Goal: Information Seeking & Learning: Find specific fact

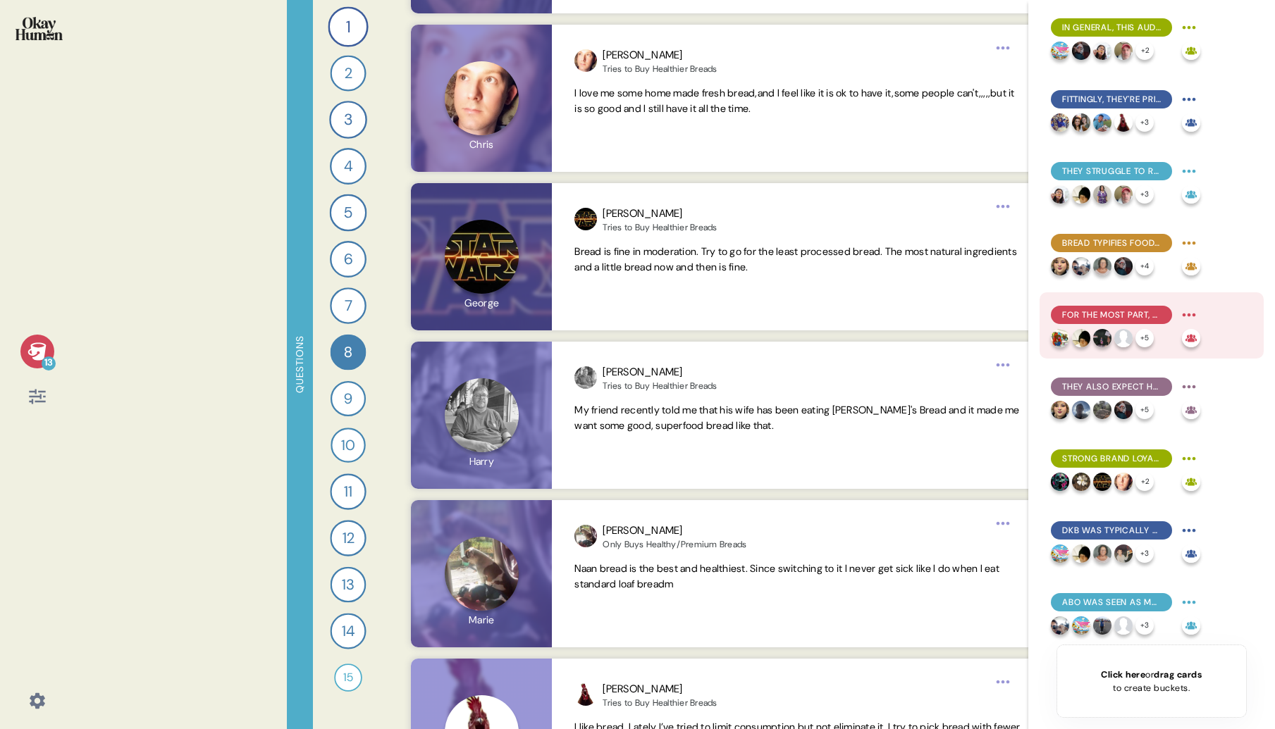
scroll to position [295, 0]
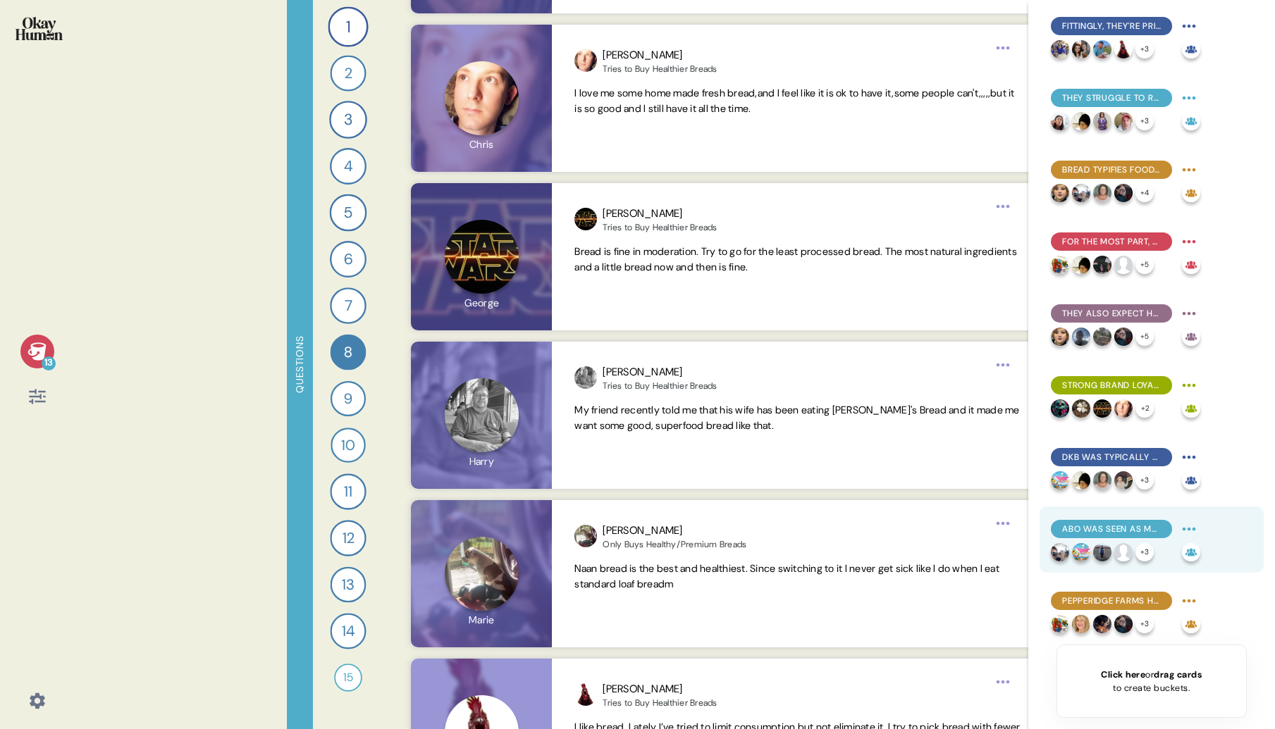
click at [1087, 531] on span "ABO was seen as more approachable, but still healthy & premium, with lots of va…" at bounding box center [1111, 529] width 99 height 13
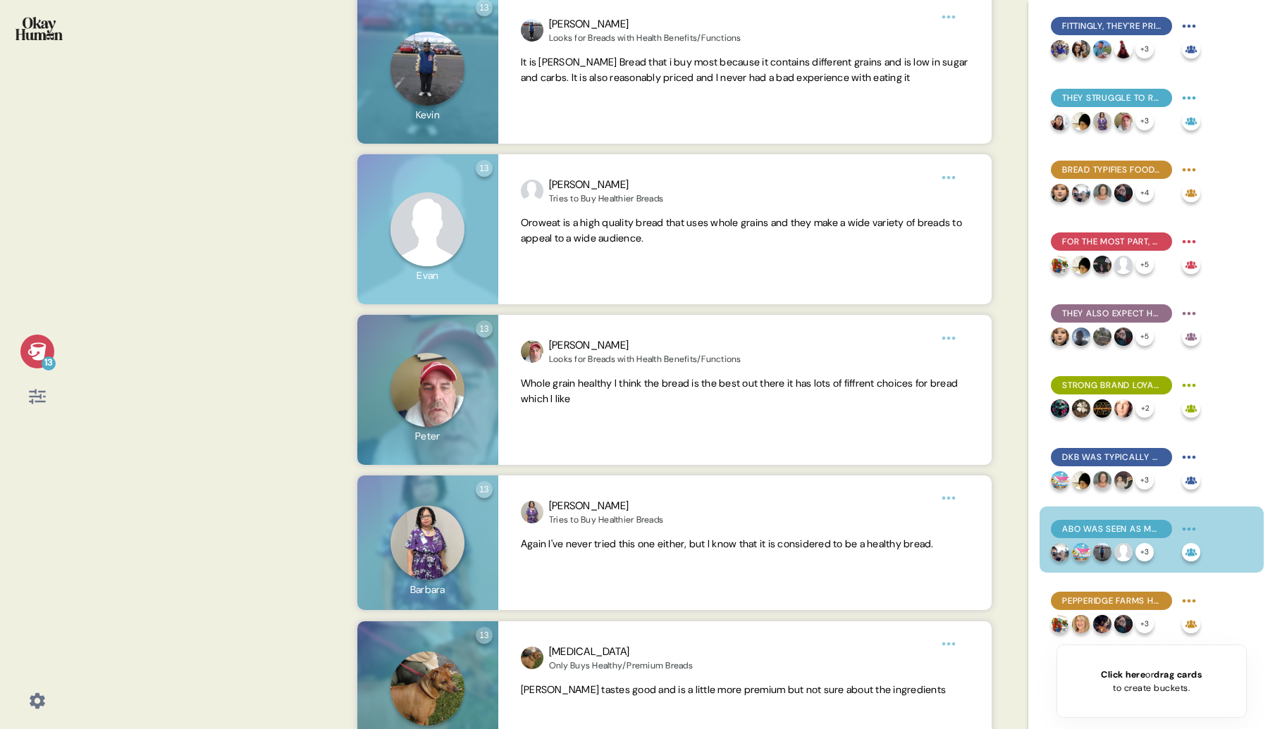
scroll to position [674, 0]
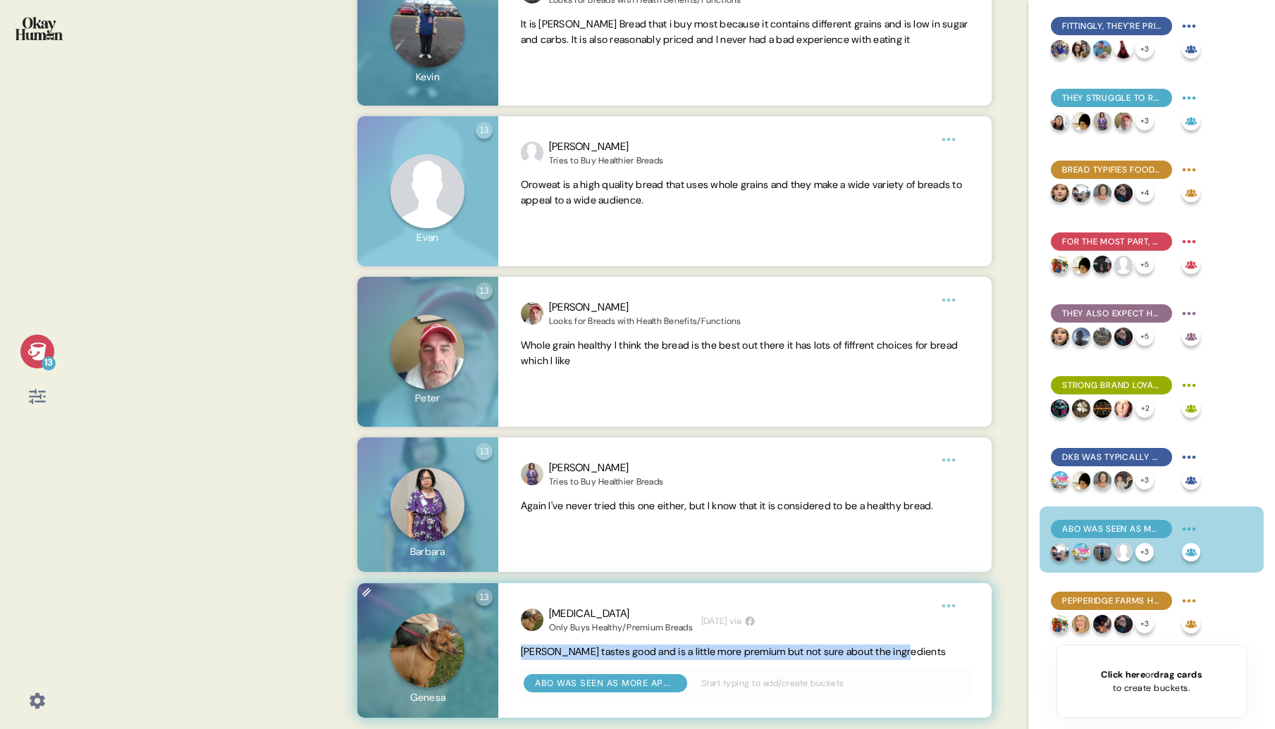
drag, startPoint x: 923, startPoint y: 653, endPoint x: 519, endPoint y: 651, distance: 403.8
click at [500, 650] on div "[MEDICAL_DATA] Only Buys Healthy/Premium Breads [DATE] via [PERSON_NAME] tastes…" at bounding box center [744, 651] width 493 height 135
copy span "[PERSON_NAME] tastes good and is a little more premium but not sure about the i…"
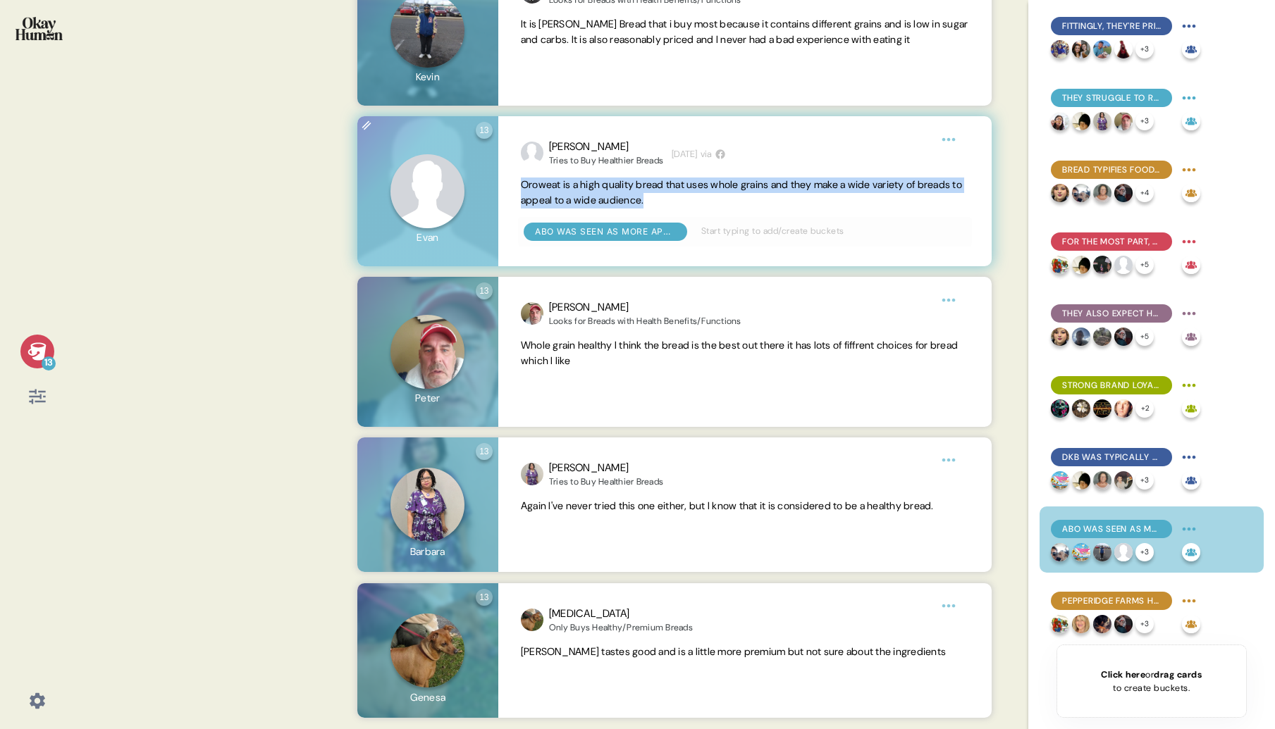
drag, startPoint x: 707, startPoint y: 196, endPoint x: 523, endPoint y: 180, distance: 184.6
click at [521, 180] on span "Oroweat is a high quality bread that uses whole grains and they make a wide var…" at bounding box center [745, 193] width 448 height 31
copy span "Oroweat is a high quality bread that uses whole grains and they make a wide var…"
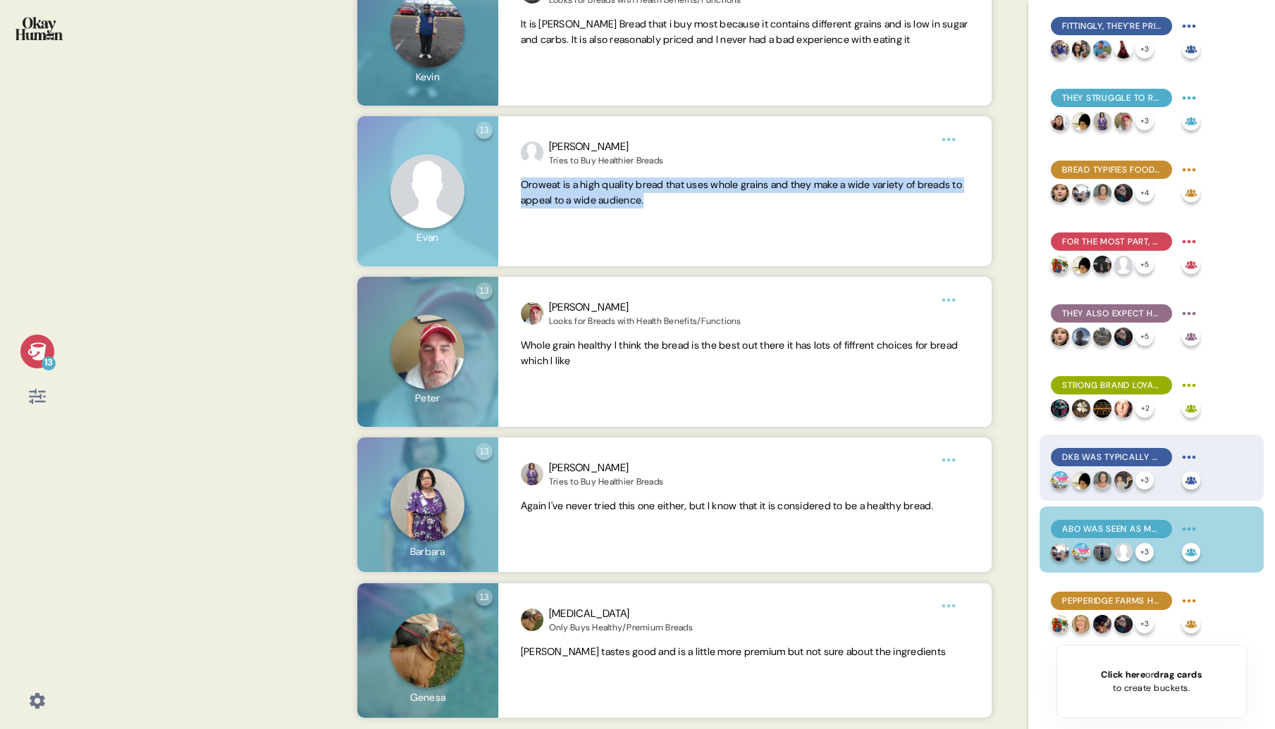
click at [1108, 453] on span "DKB was typically seen as both highly healthy & premium, with fairly good feedb…" at bounding box center [1111, 457] width 99 height 13
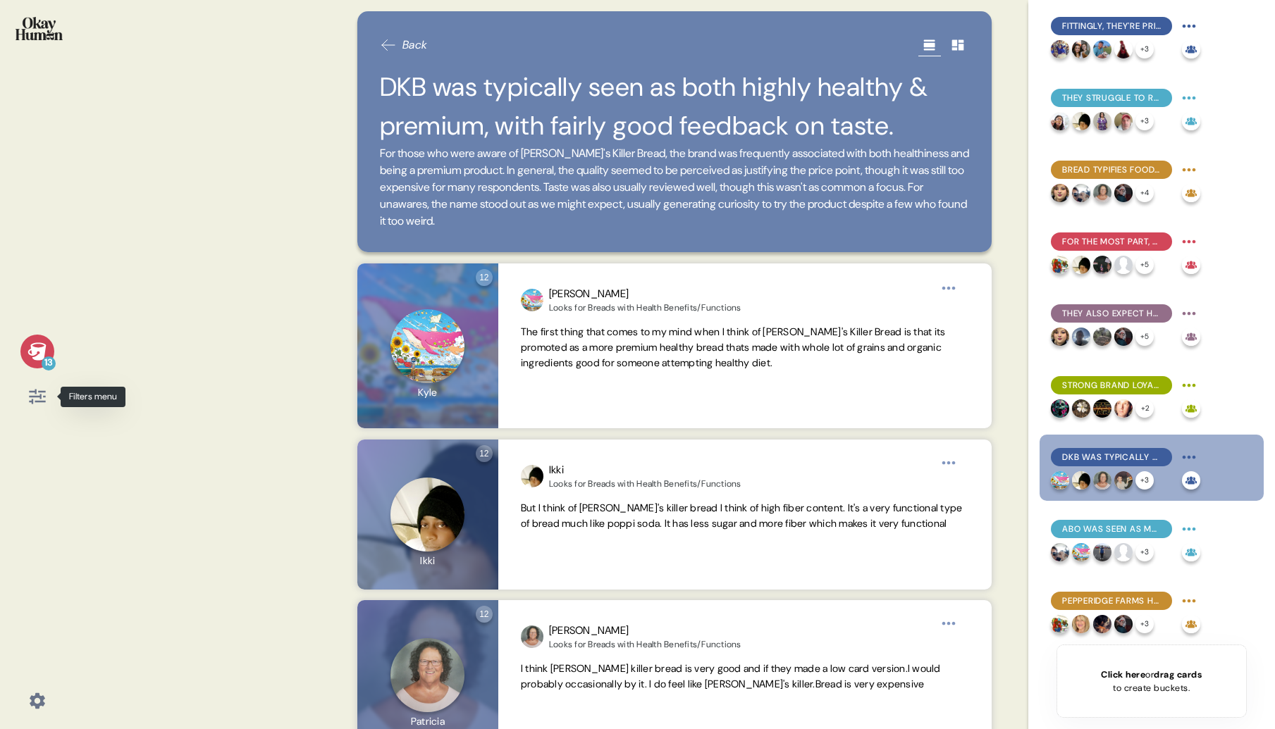
click at [37, 392] on icon at bounding box center [37, 397] width 20 height 20
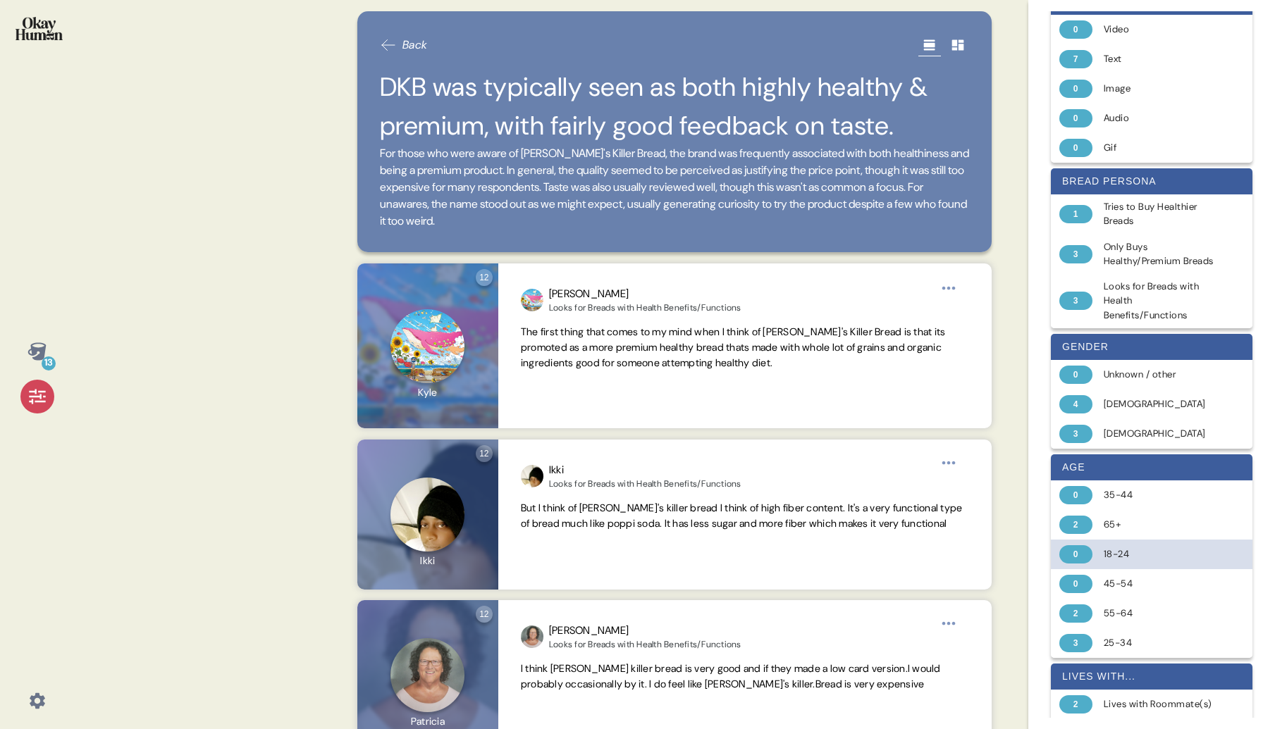
scroll to position [0, 0]
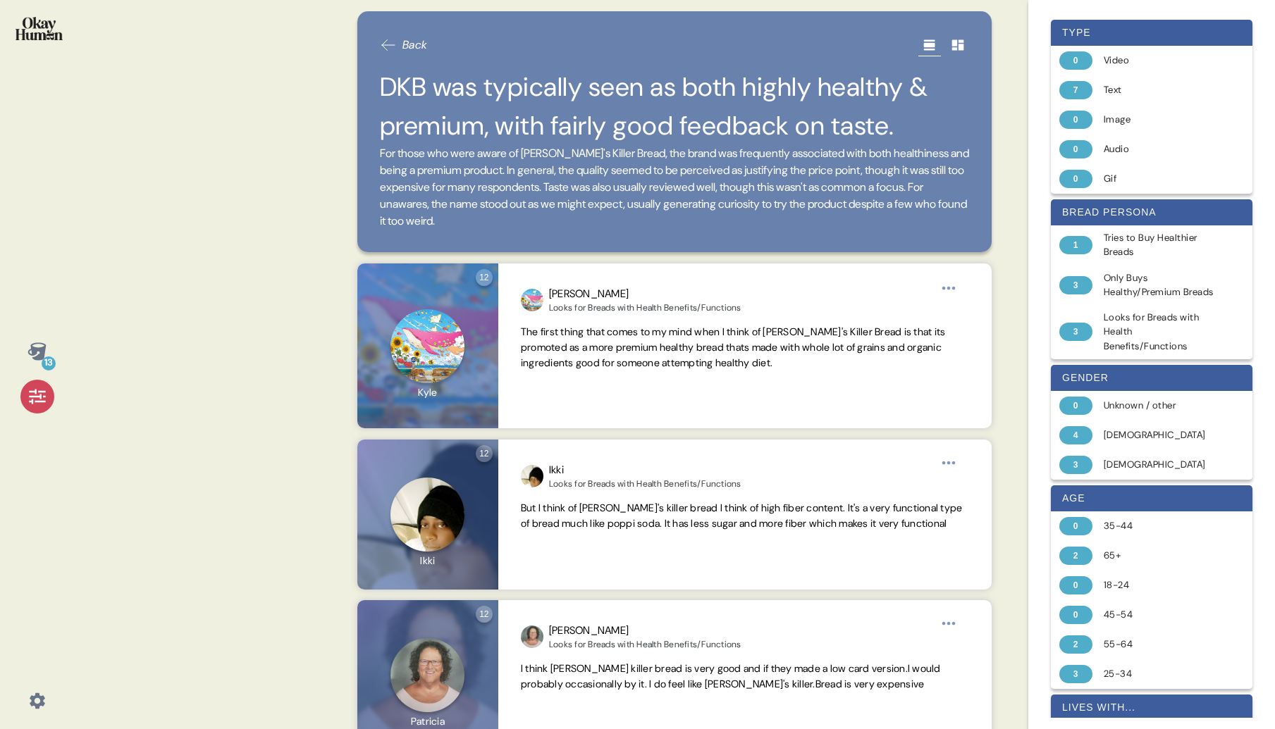
click at [407, 47] on span "Back" at bounding box center [414, 45] width 25 height 17
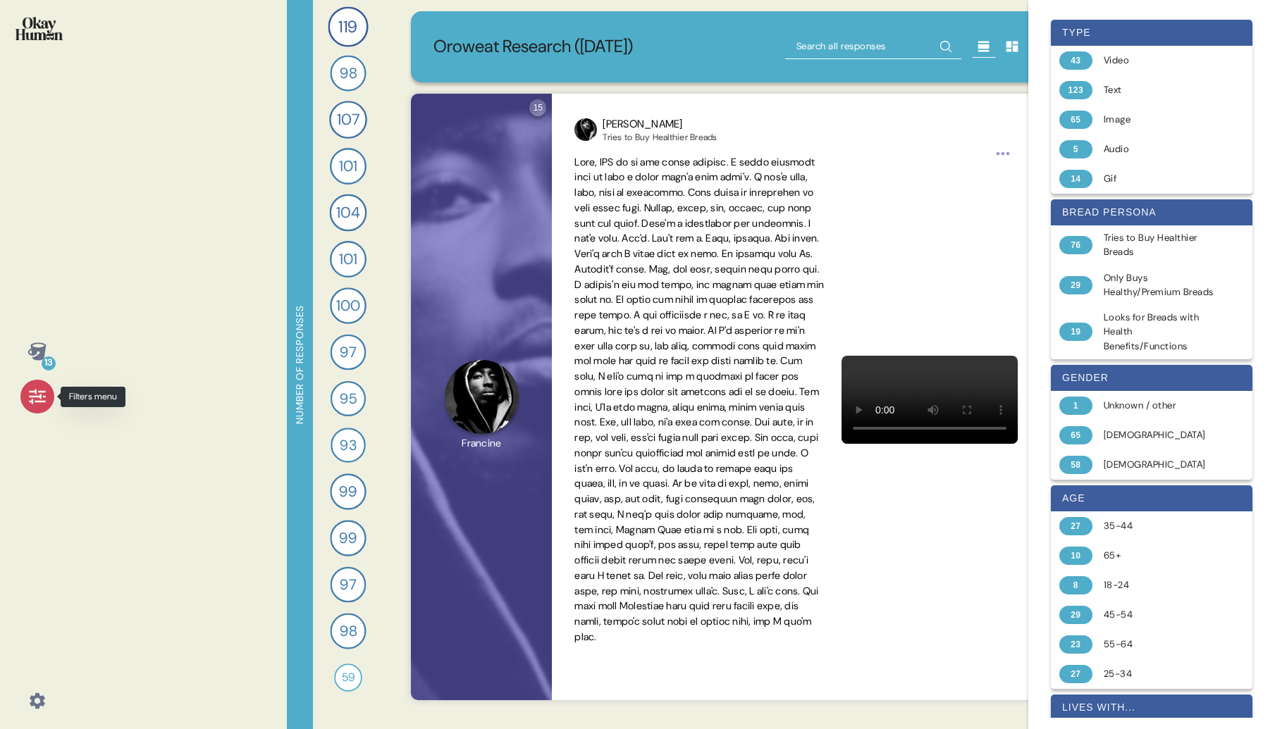
click at [41, 400] on icon at bounding box center [37, 397] width 20 height 20
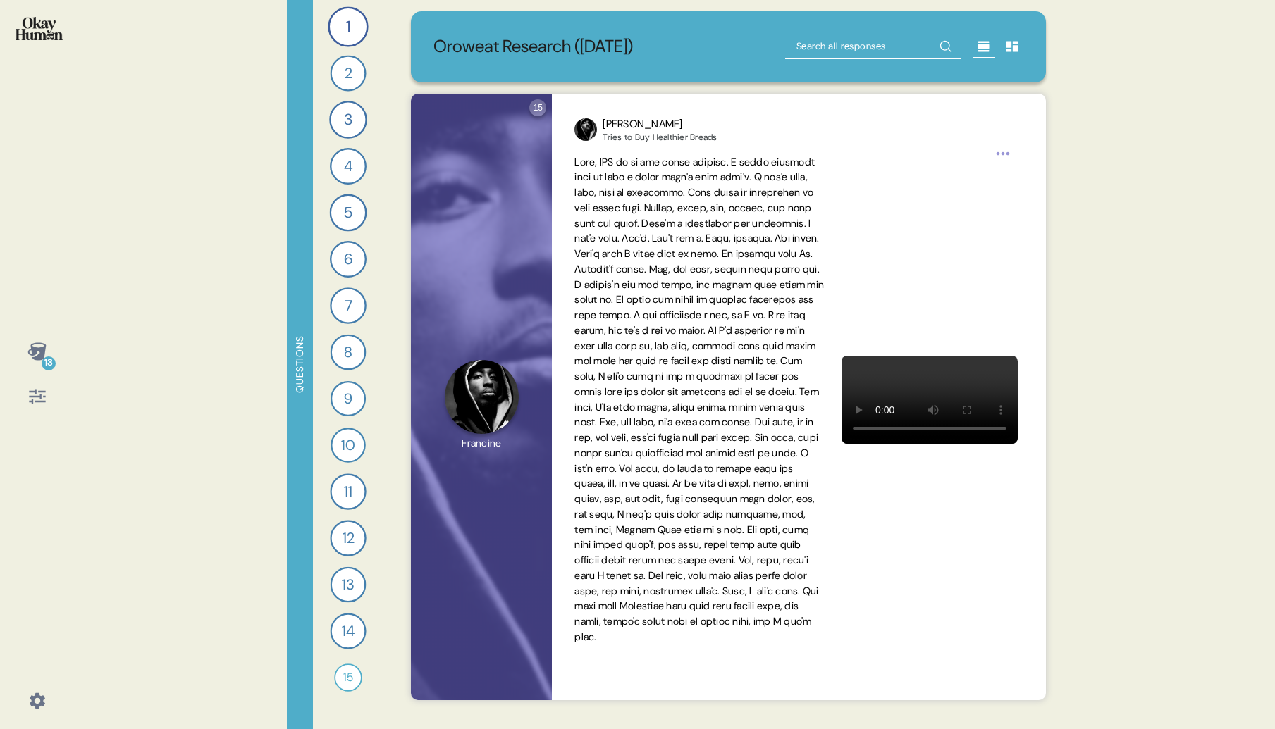
click at [41, 400] on icon at bounding box center [37, 397] width 20 height 20
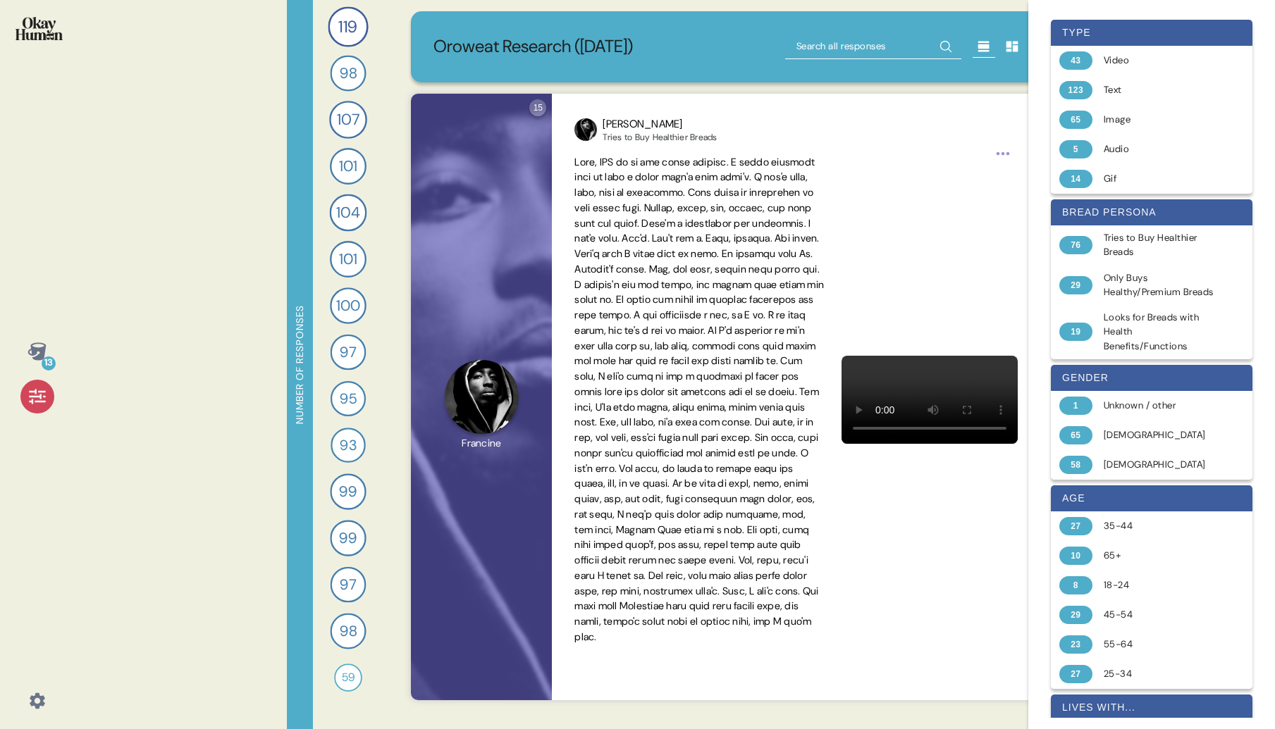
click at [41, 400] on icon at bounding box center [37, 397] width 20 height 20
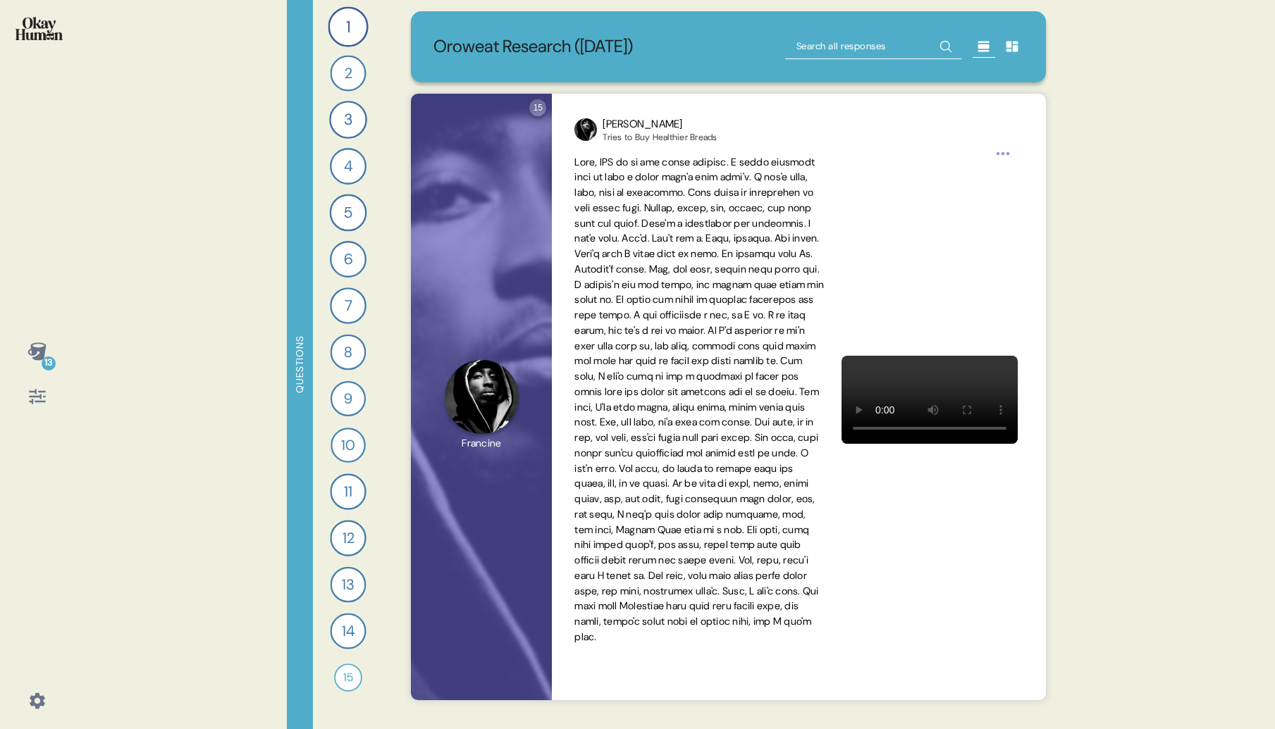
click at [49, 362] on div "13" at bounding box center [49, 364] width 14 height 14
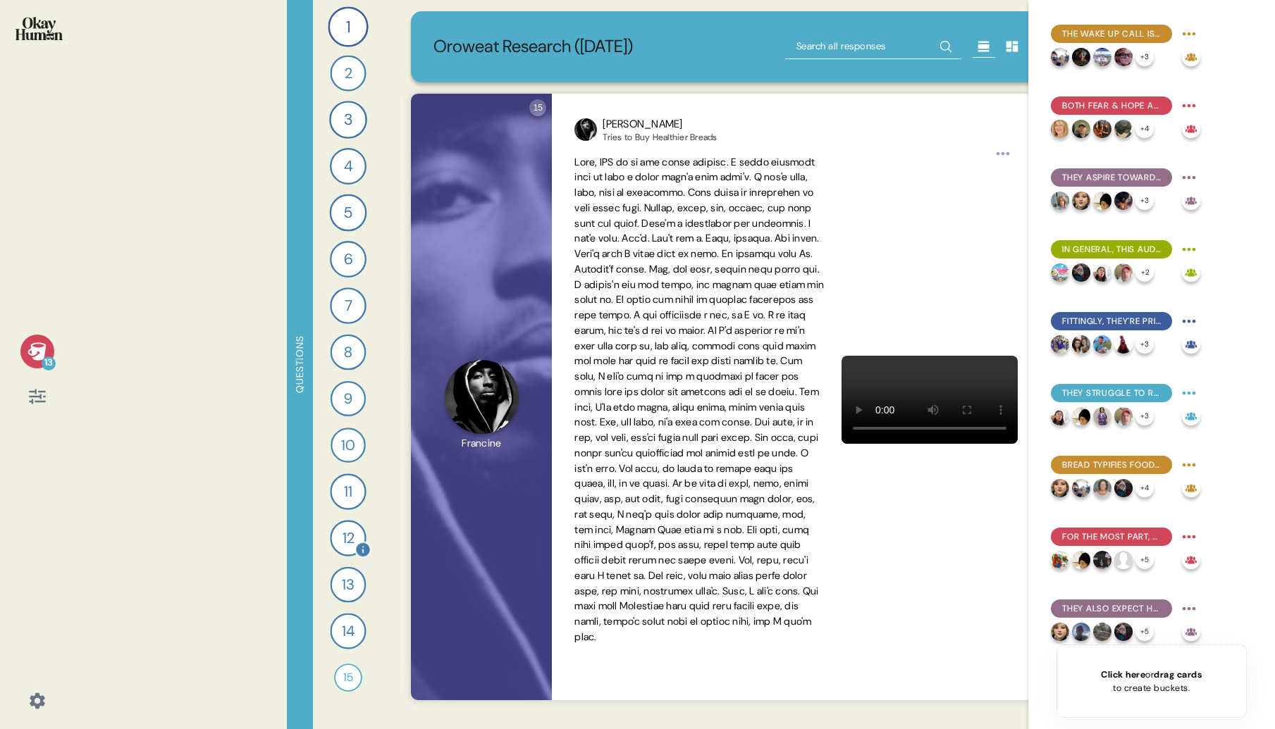
click at [352, 541] on div "12" at bounding box center [348, 538] width 36 height 36
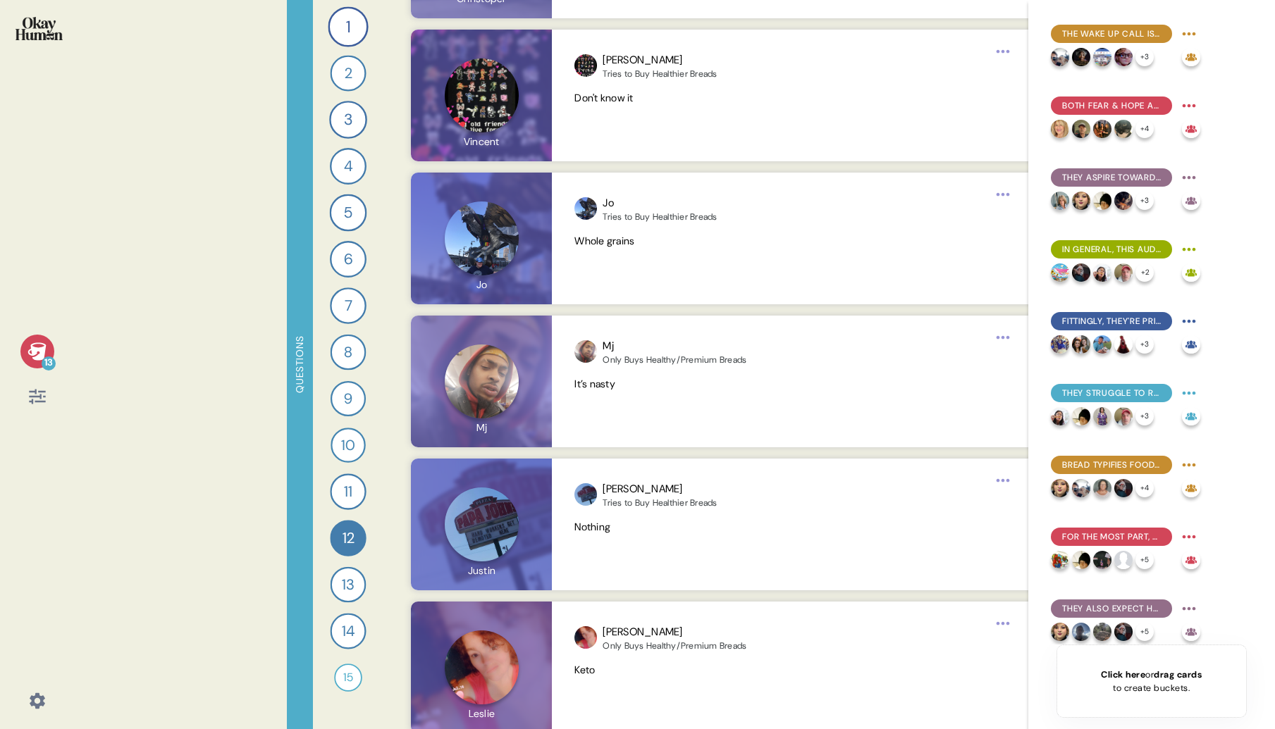
scroll to position [14132, 0]
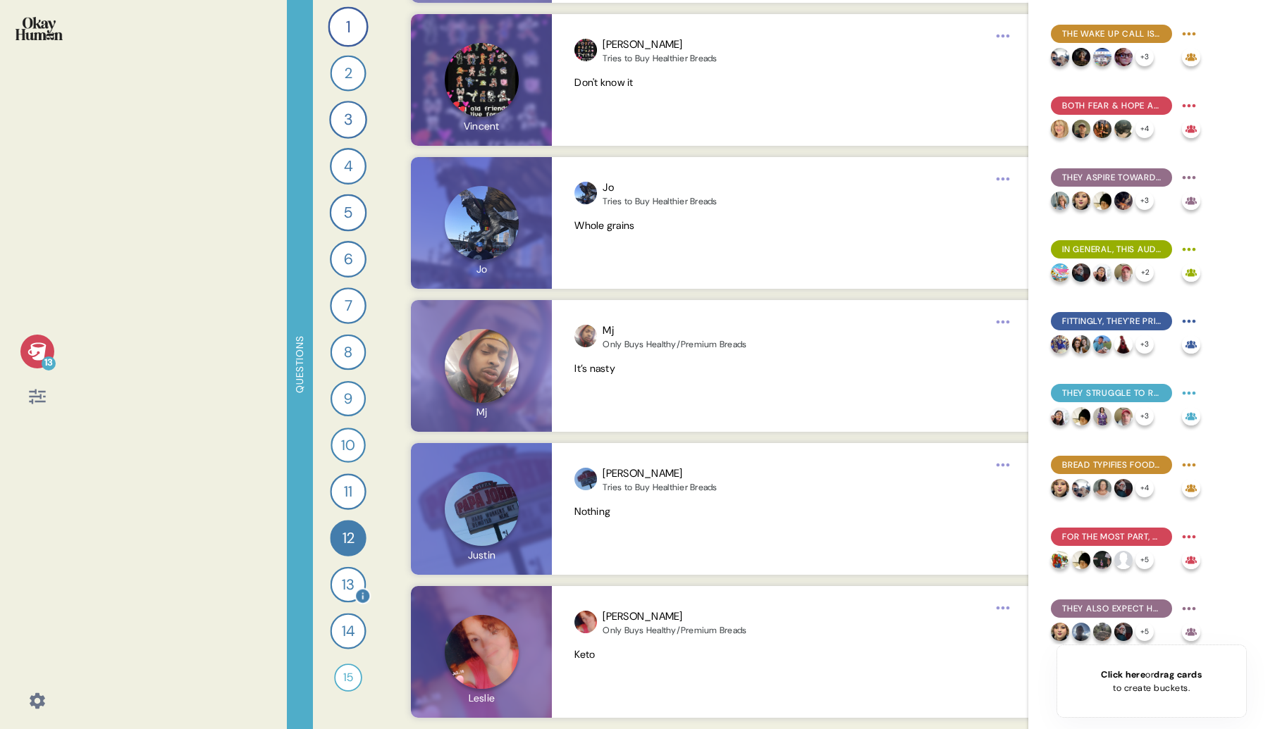
click at [350, 585] on div "13" at bounding box center [348, 585] width 36 height 36
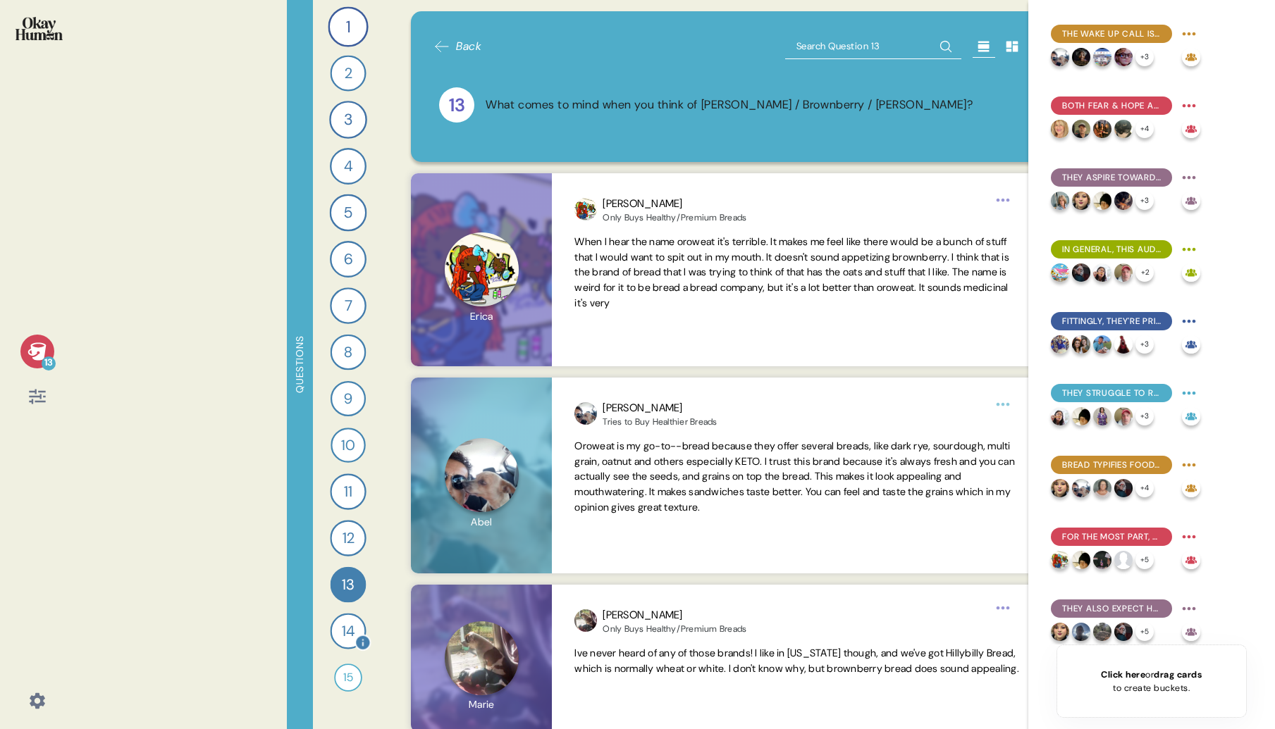
click at [350, 626] on div "14" at bounding box center [348, 631] width 36 height 36
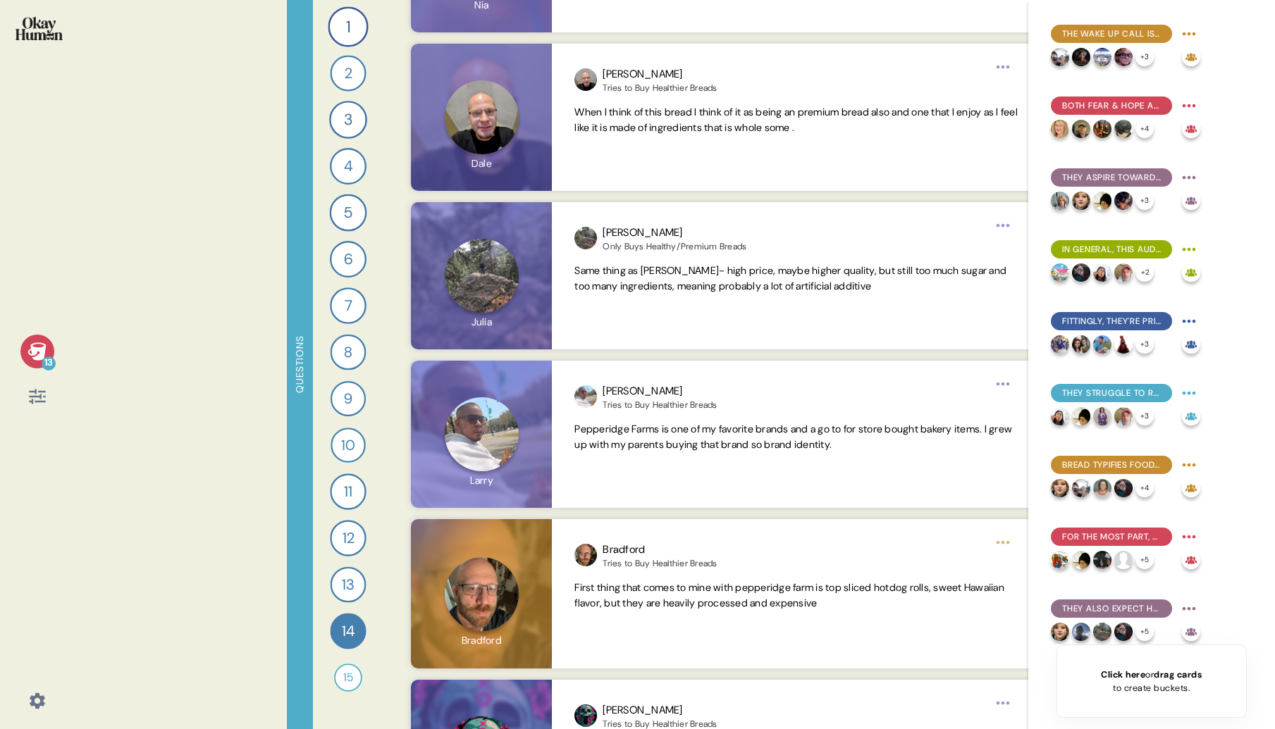
scroll to position [2037, 0]
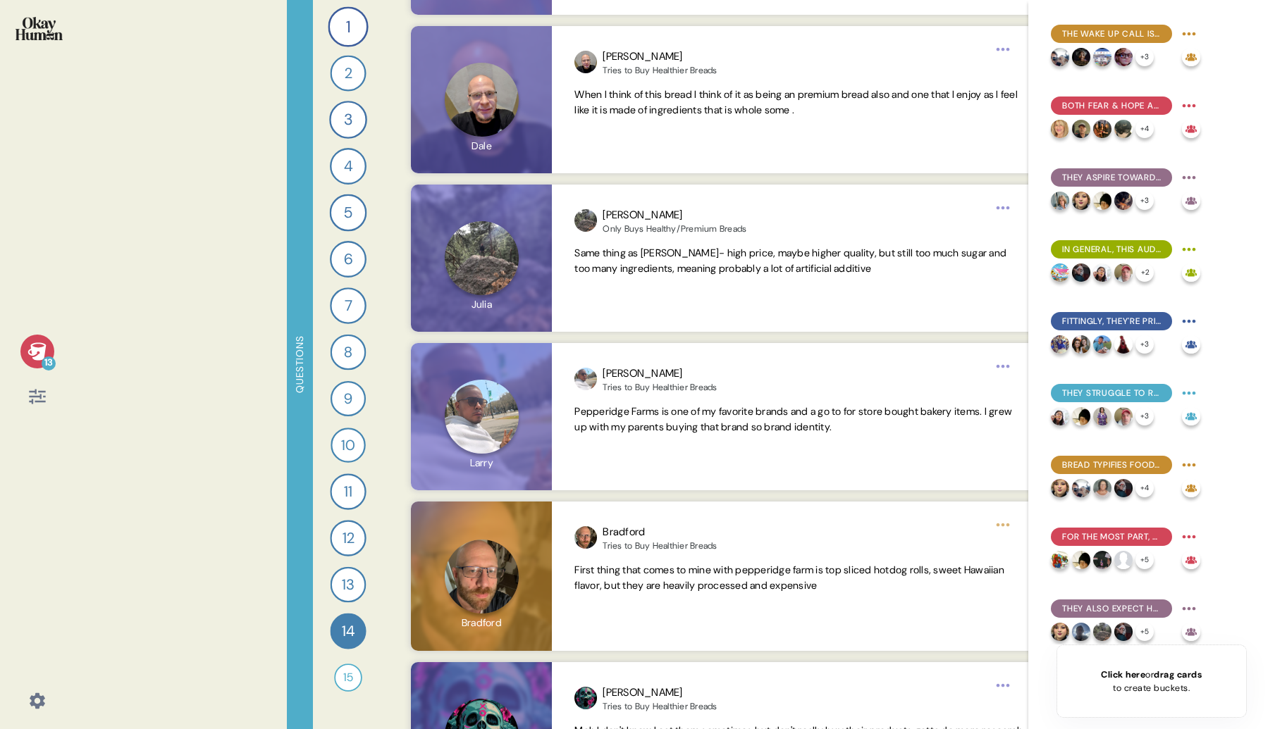
click at [397, 304] on div "[PERSON_NAME] Only Buys Healthy/Premium Breads [DATE] via Same thing as [PERSON…" at bounding box center [729, 258] width 668 height 147
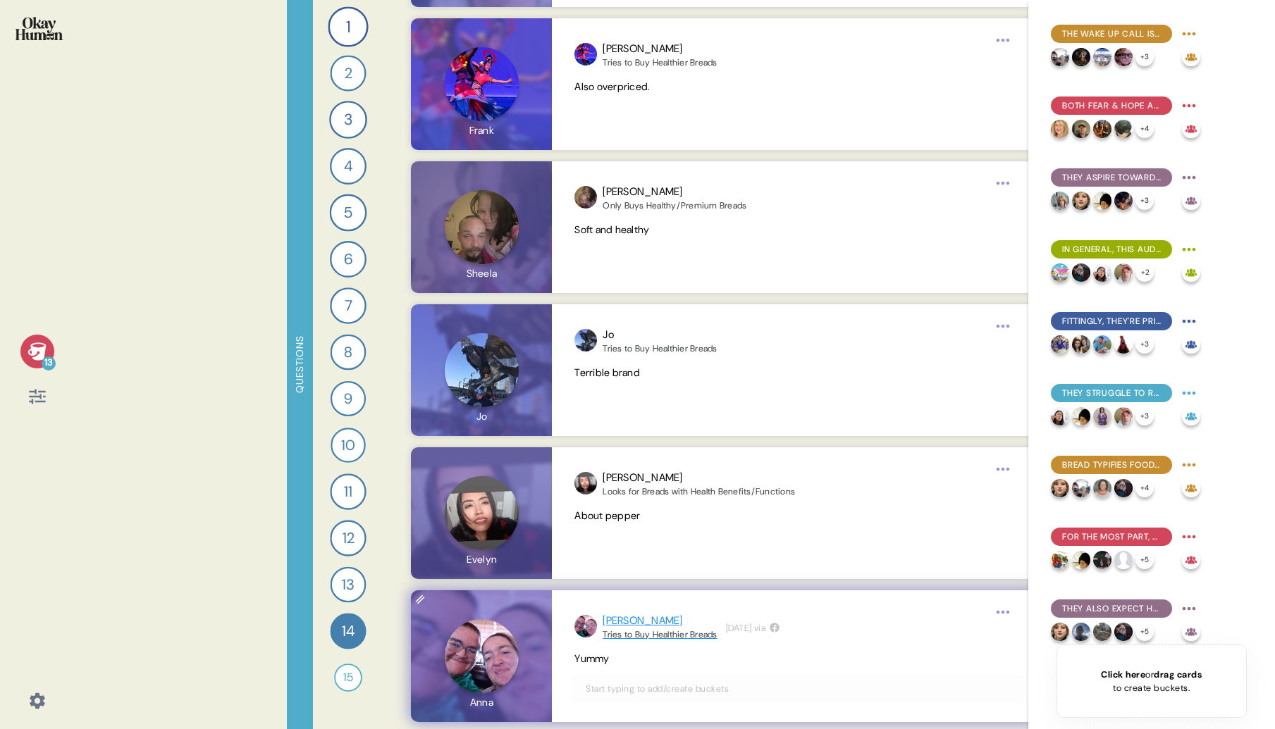
scroll to position [14107, 0]
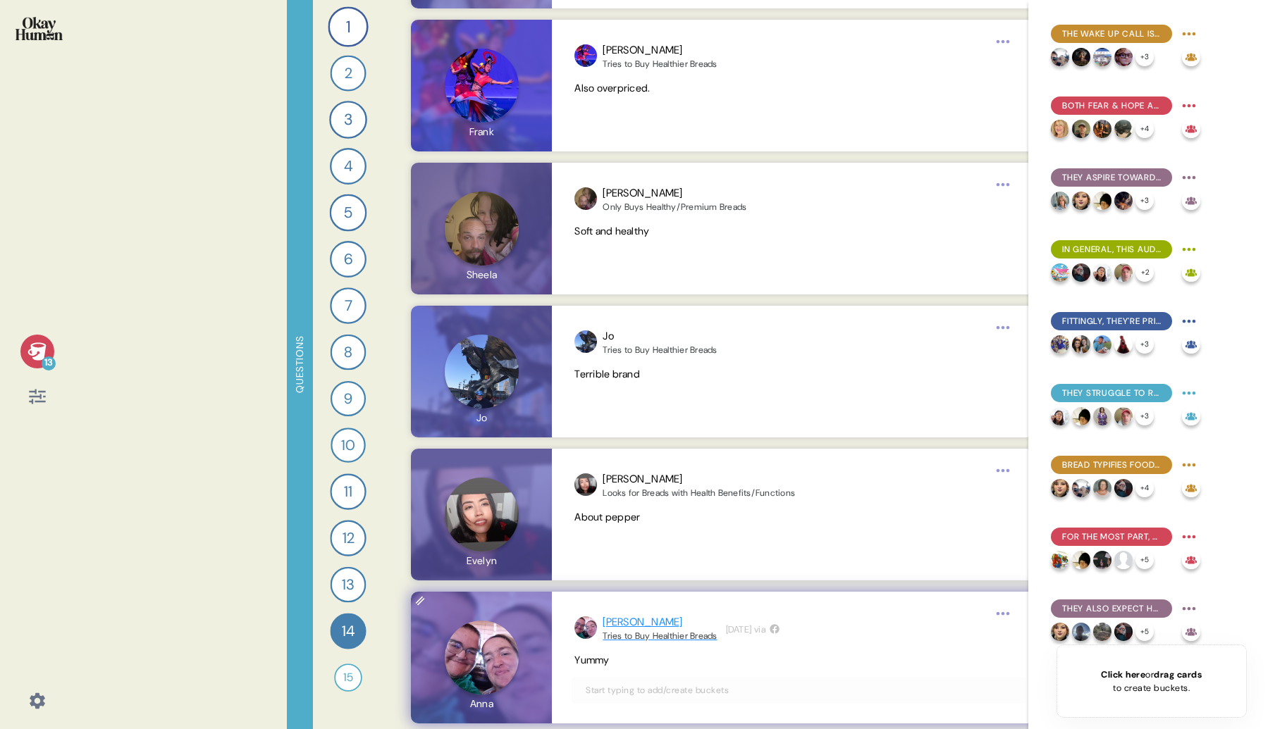
click at [615, 618] on div "[PERSON_NAME]" at bounding box center [660, 623] width 114 height 16
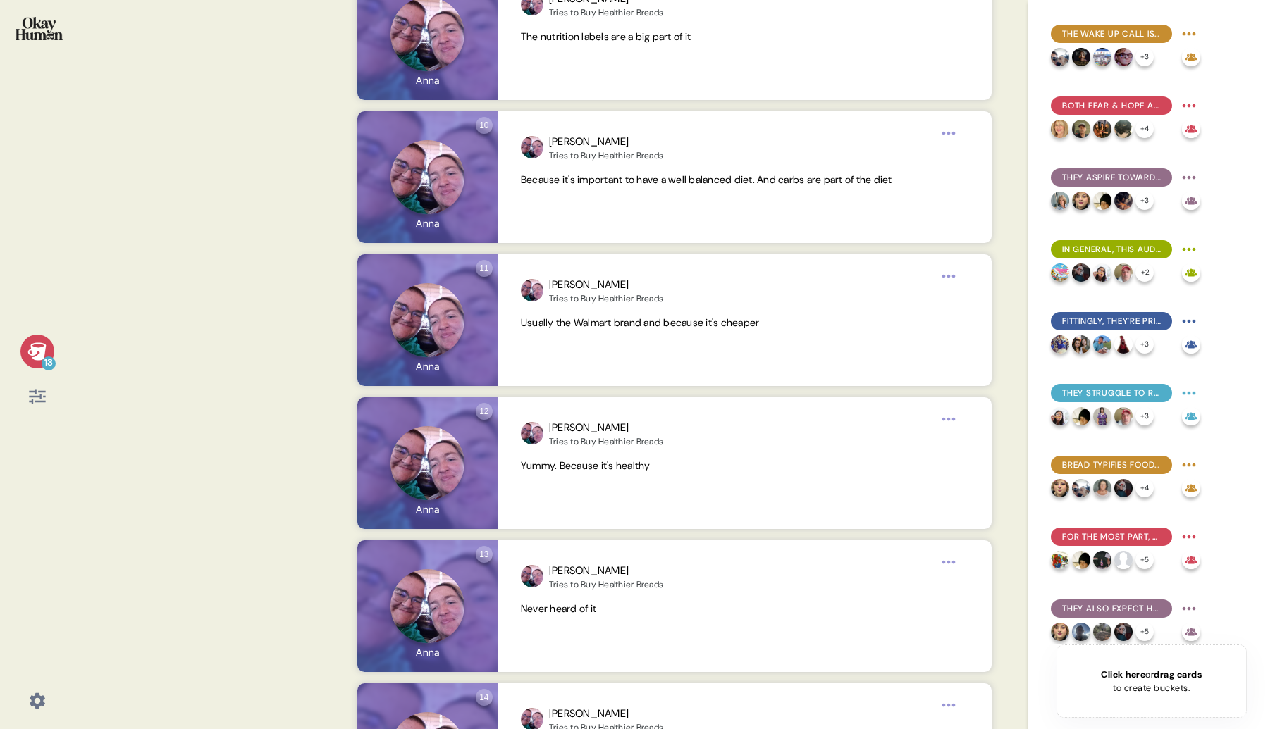
scroll to position [1362, 0]
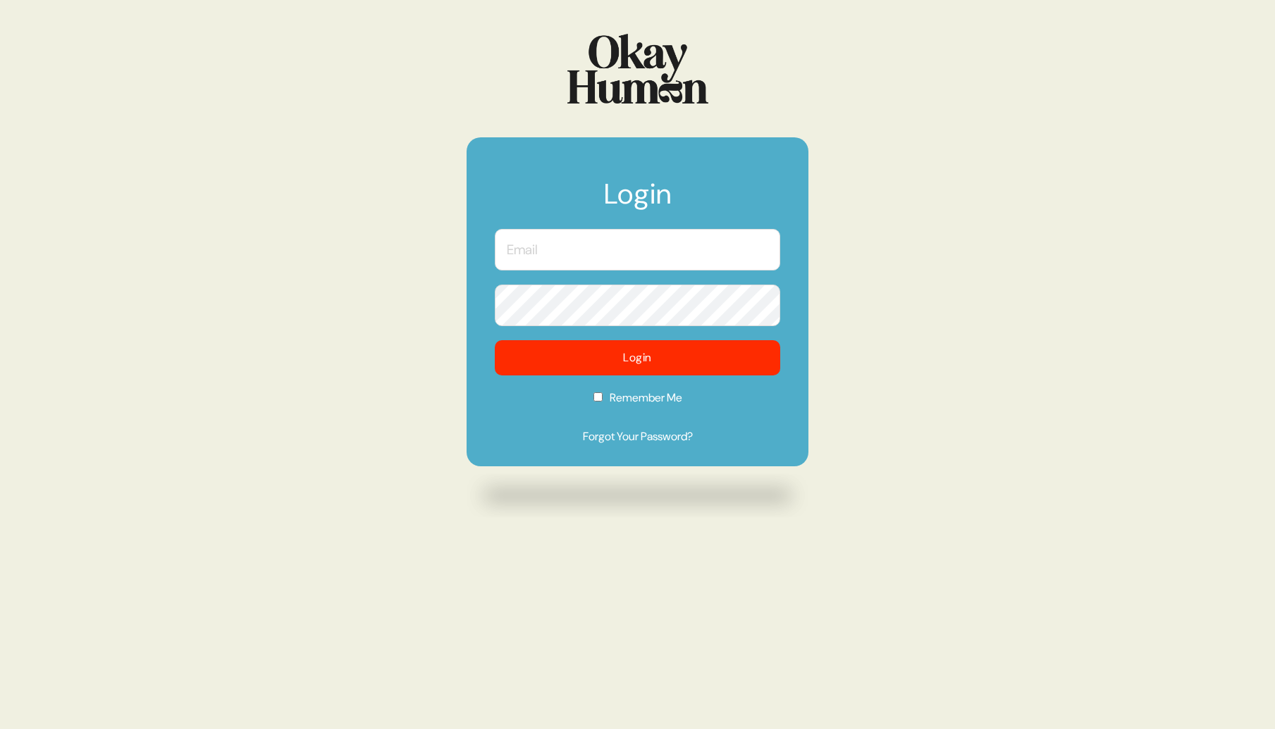
click at [636, 252] on input "text" at bounding box center [637, 250] width 285 height 42
click at [610, 249] on input "text" at bounding box center [637, 250] width 285 height 42
type input "[PERSON_NAME][EMAIL_ADDRESS][DOMAIN_NAME]"
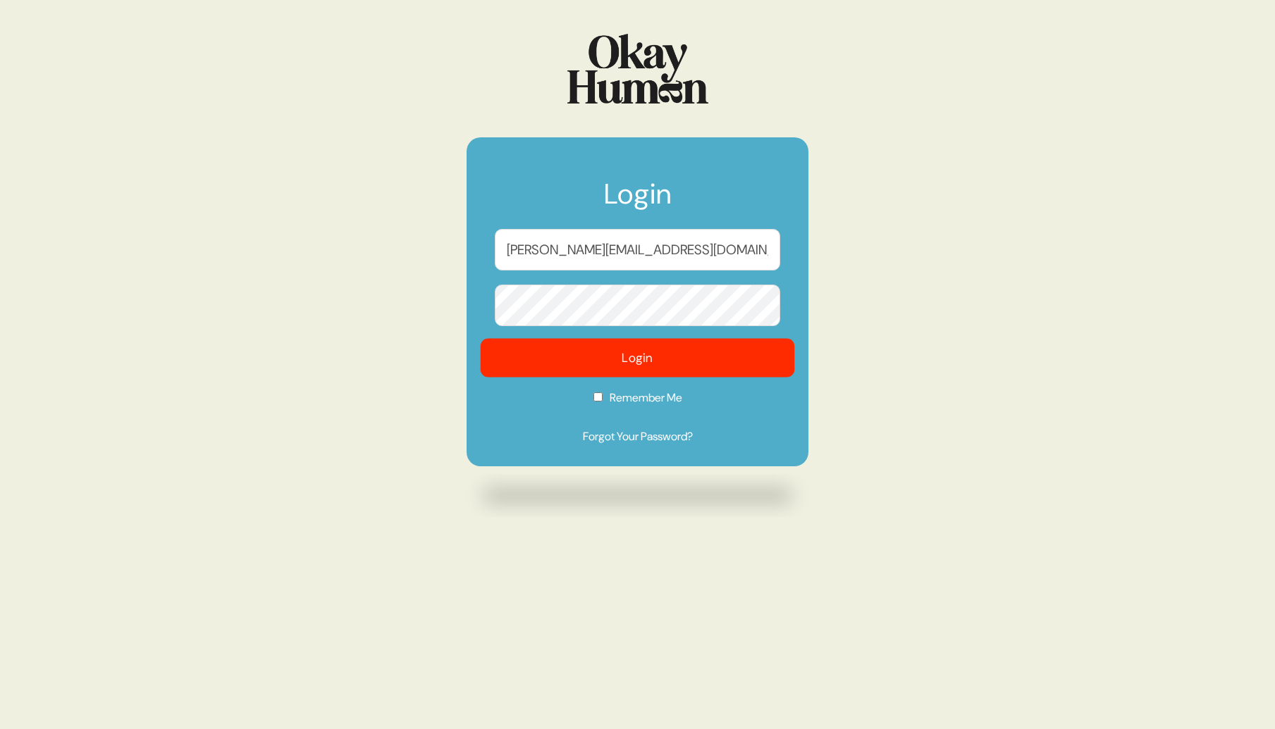
click at [663, 366] on button "Login" at bounding box center [638, 358] width 314 height 39
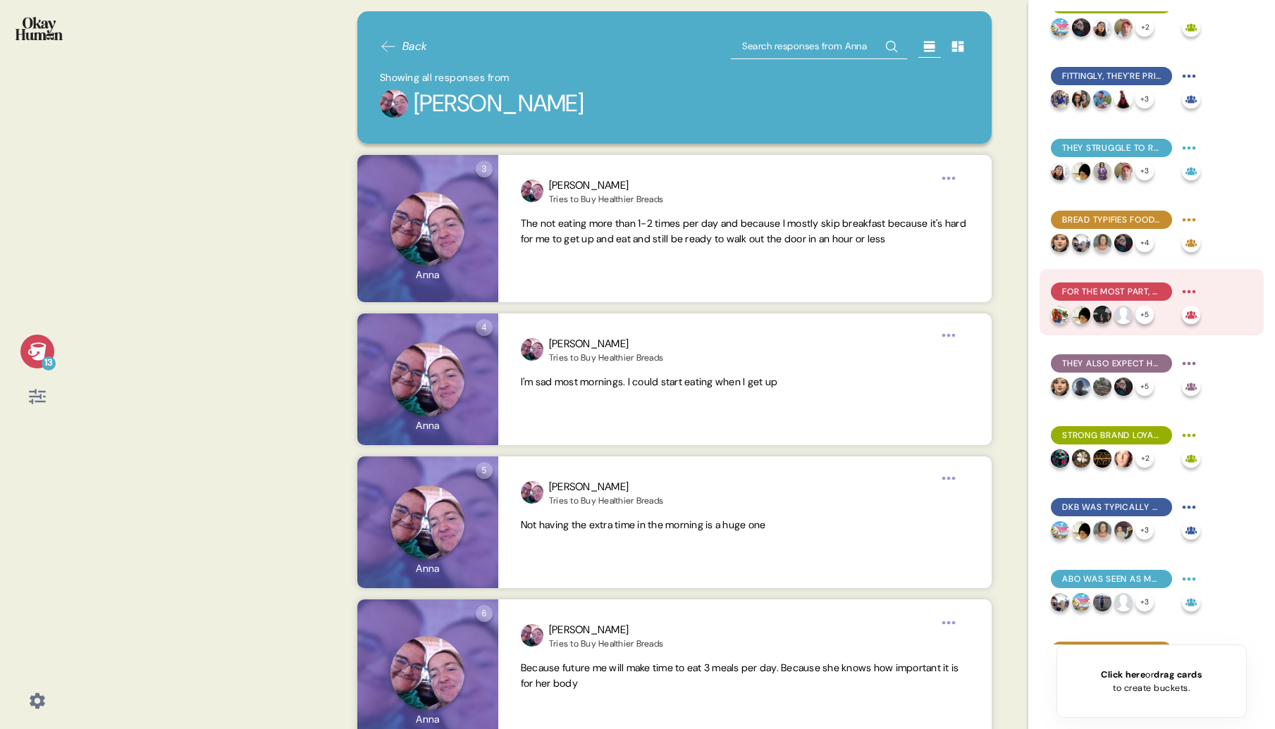
scroll to position [295, 0]
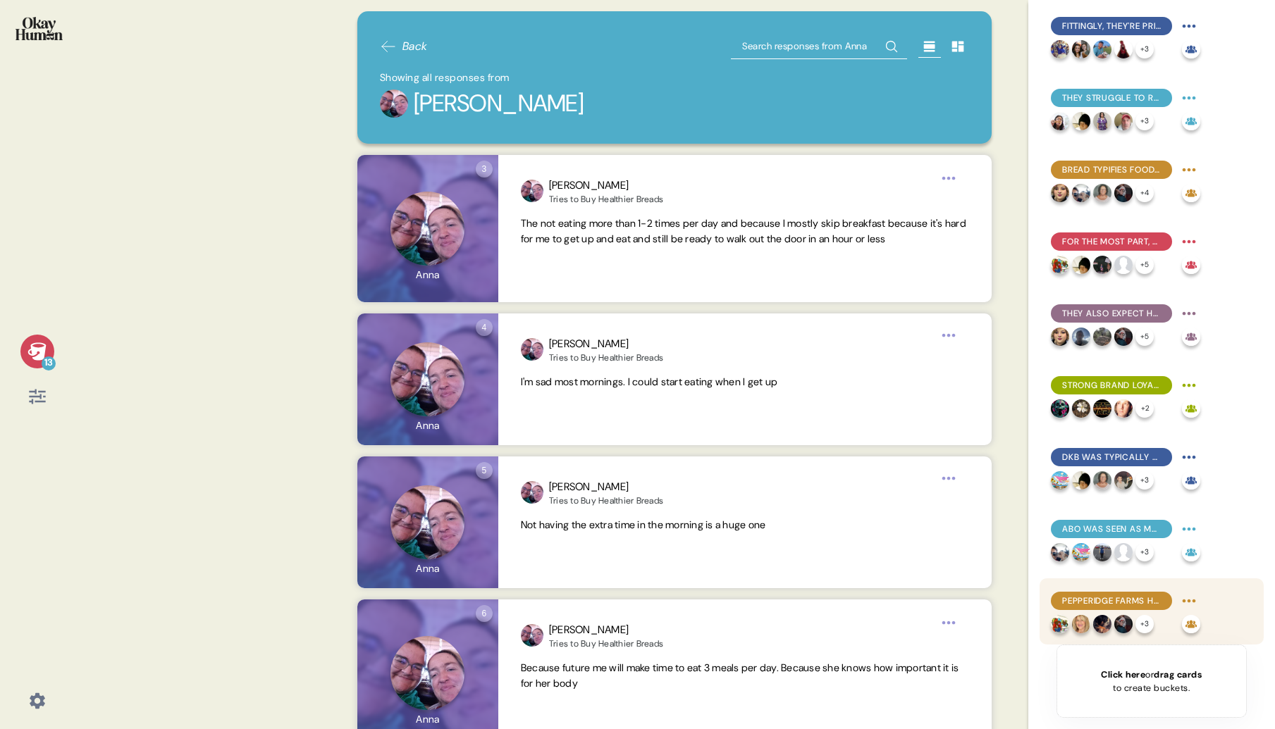
click at [1109, 600] on span "Pepperidge Farms had the nostalgia advantage, but lacked a reputation for healt…" at bounding box center [1111, 601] width 99 height 13
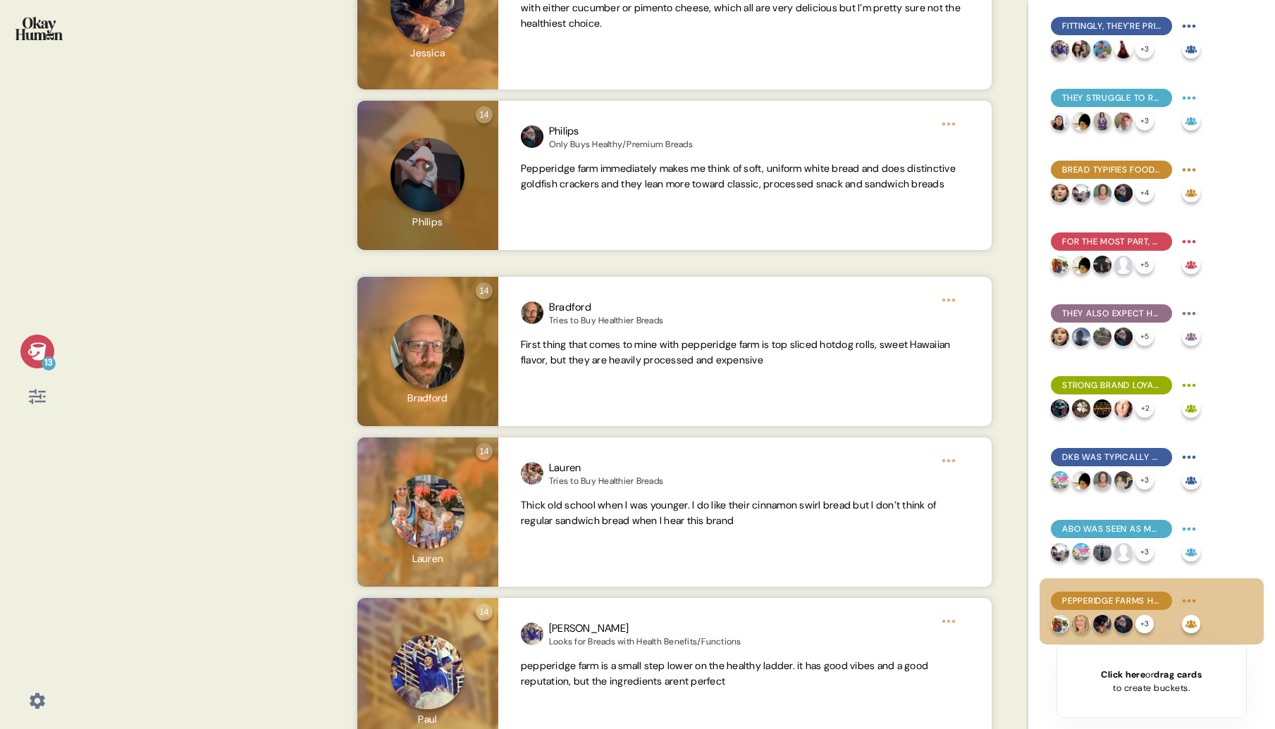
scroll to position [791, 0]
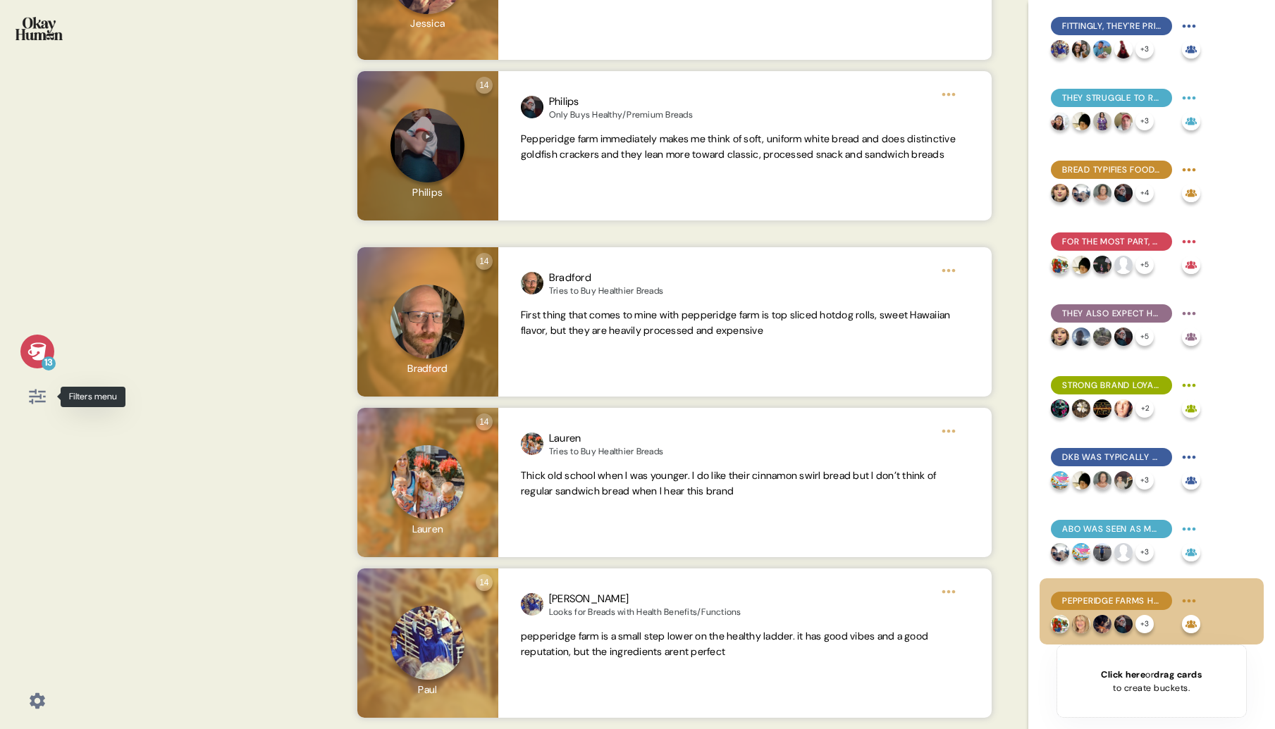
click at [40, 397] on icon at bounding box center [37, 397] width 16 height 15
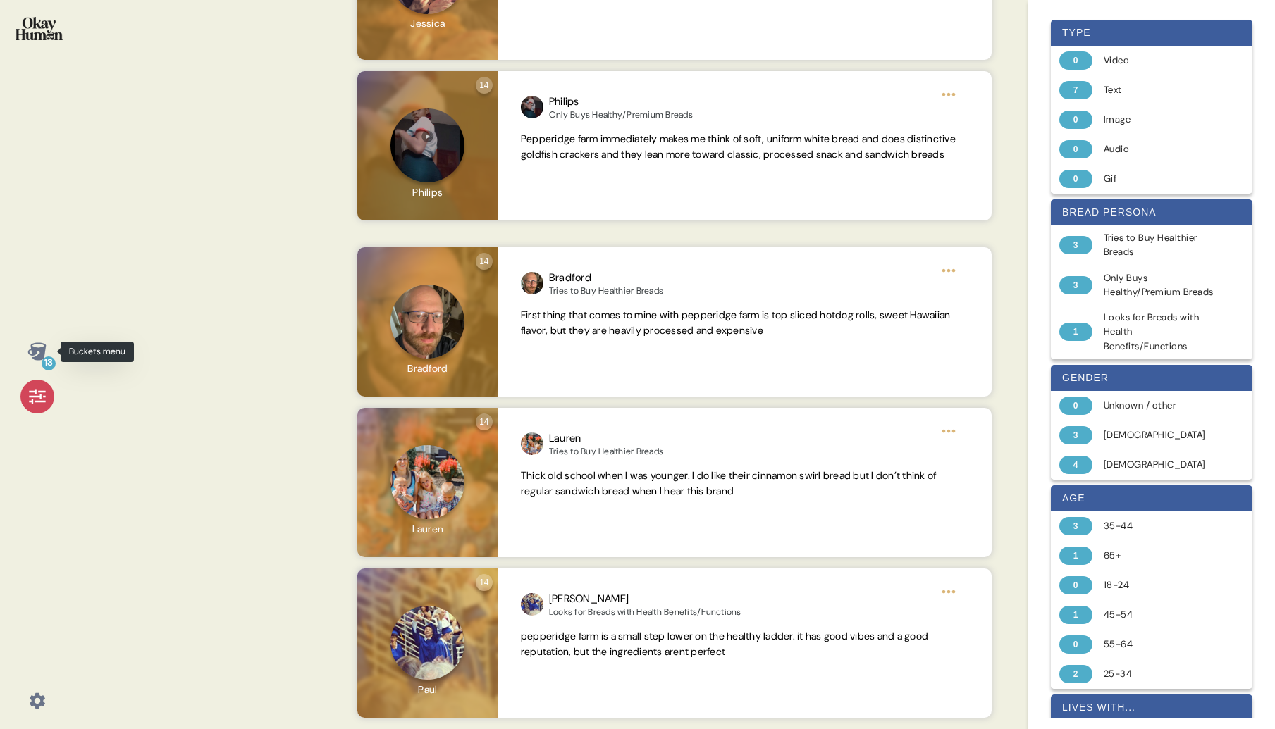
click at [35, 355] on icon at bounding box center [37, 352] width 20 height 20
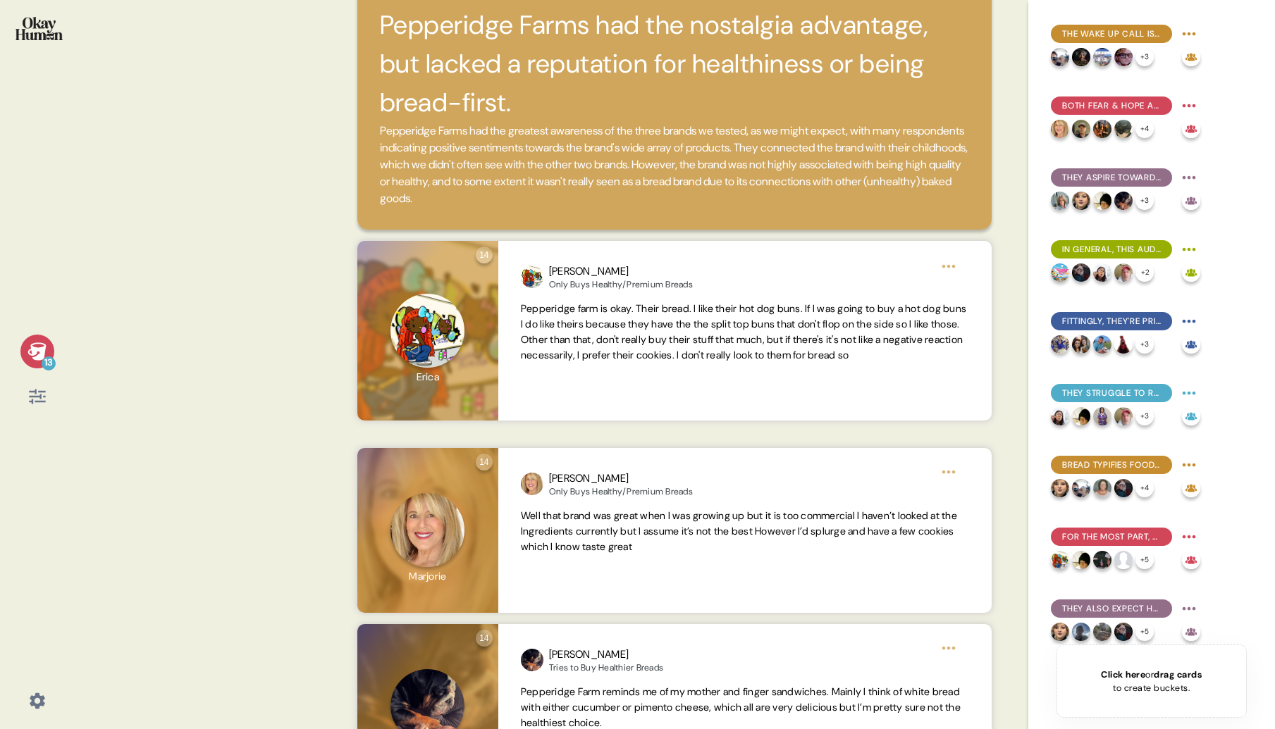
scroll to position [0, 0]
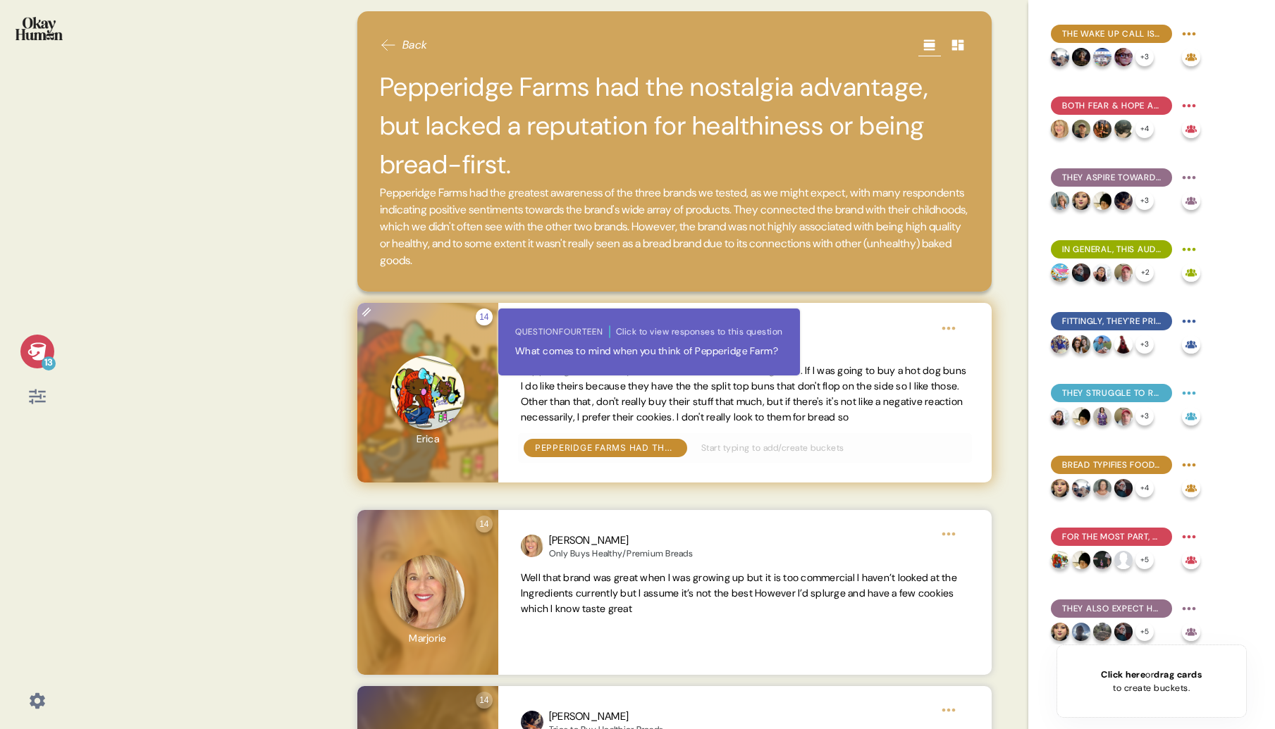
click at [486, 321] on div "14 Question fourteen Click to view responses to this question What comes to min…" at bounding box center [484, 317] width 17 height 17
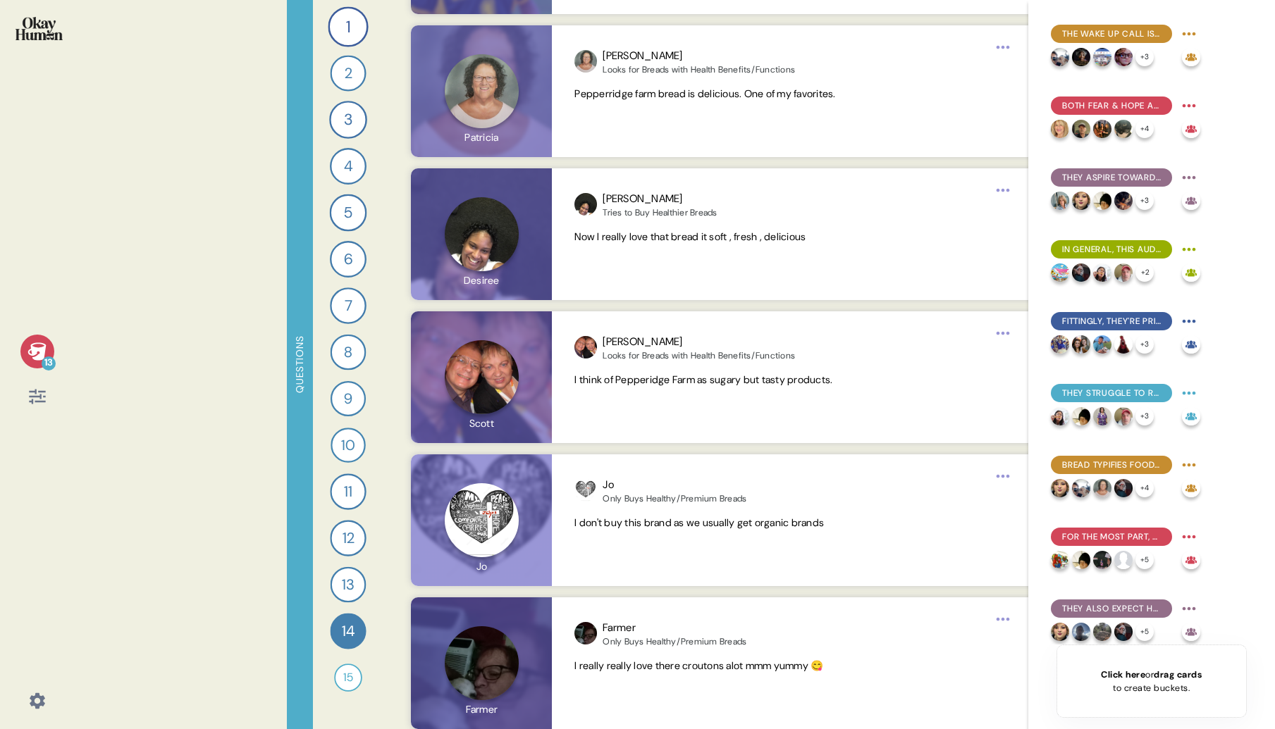
scroll to position [8494, 0]
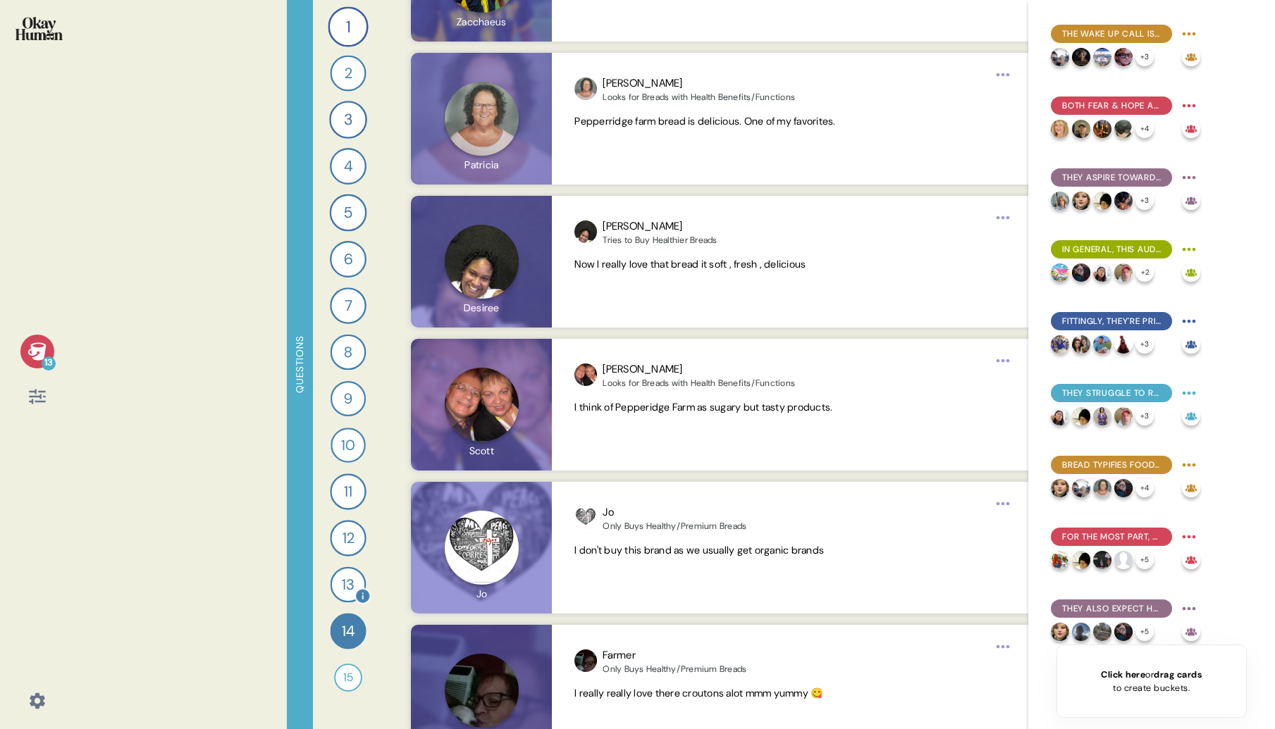
click at [349, 591] on div "13" at bounding box center [348, 585] width 36 height 36
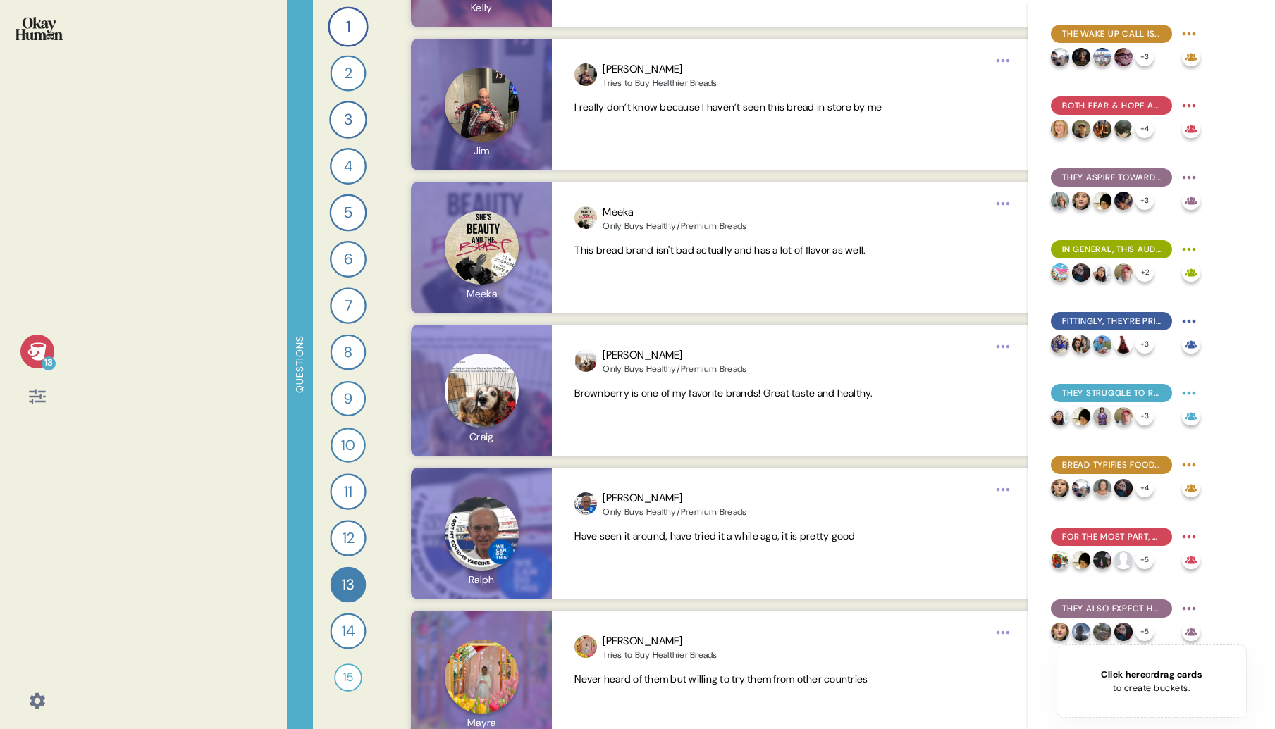
scroll to position [6119, 0]
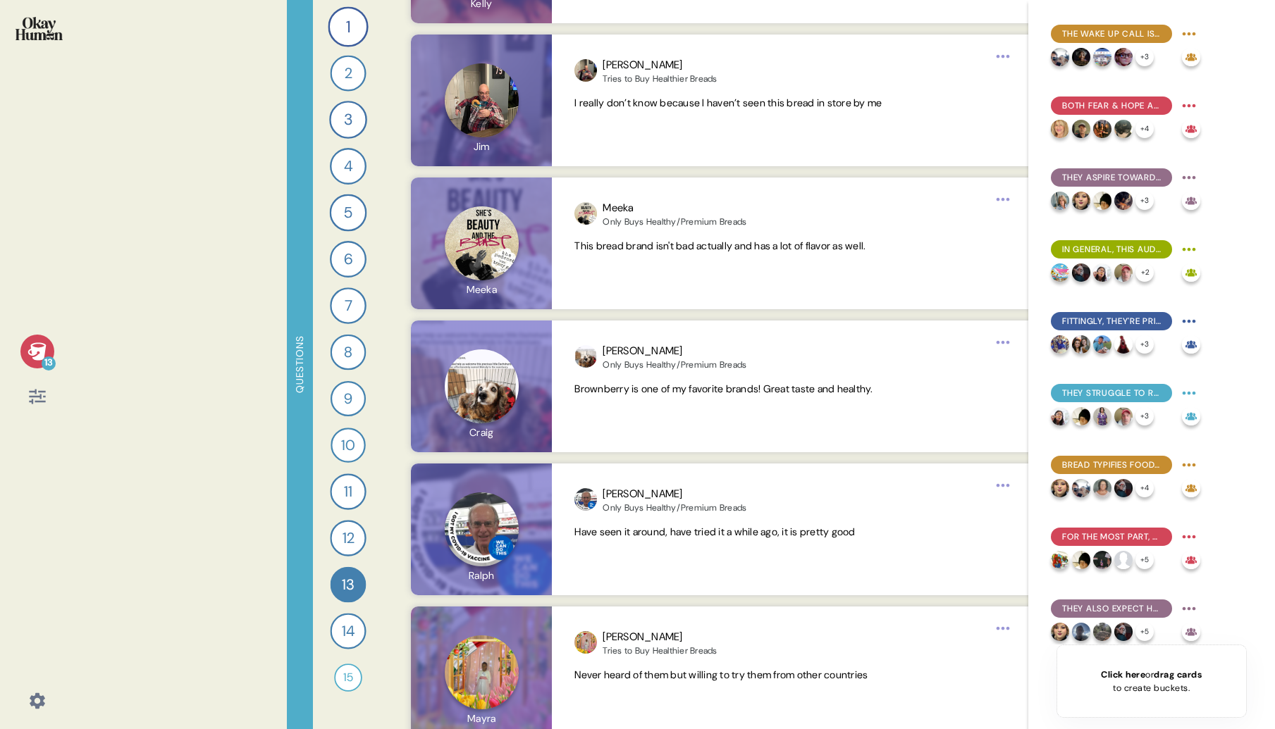
click at [1265, 364] on div "The wake up call is central to many people's health journeys, both initially & …" at bounding box center [1151, 364] width 247 height 729
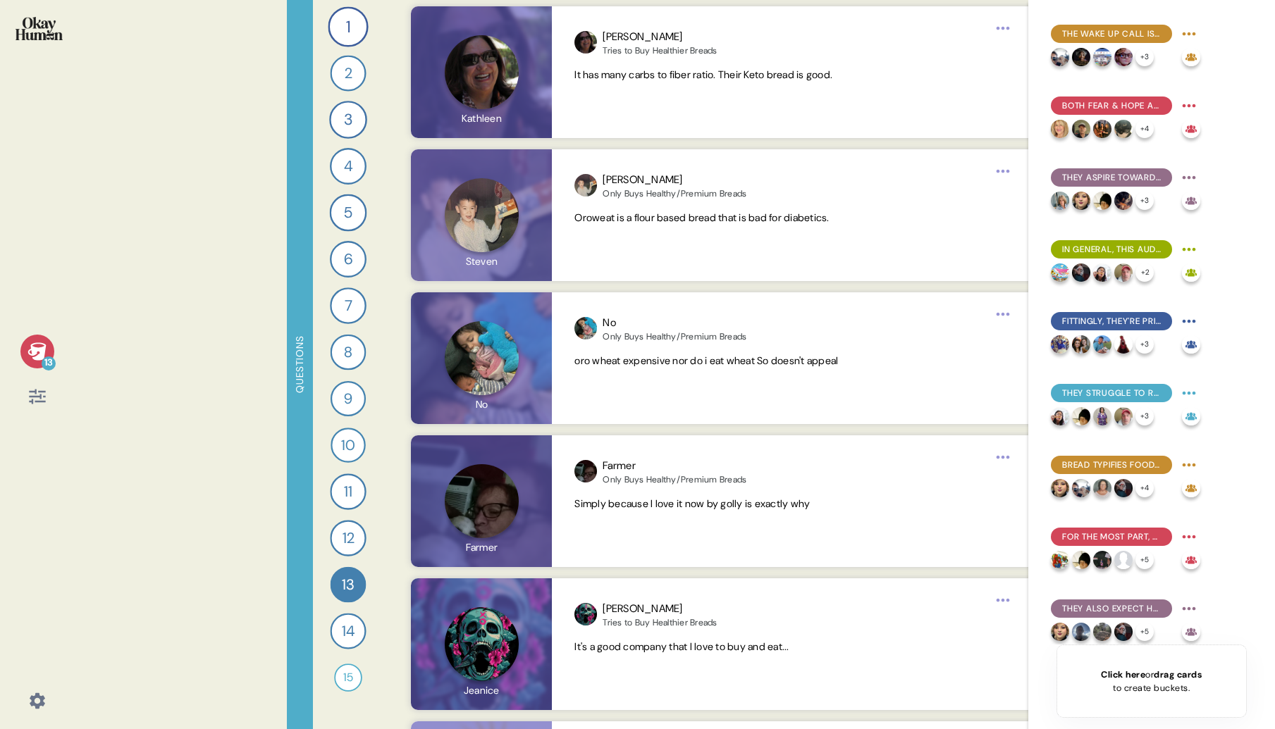
scroll to position [7663, 0]
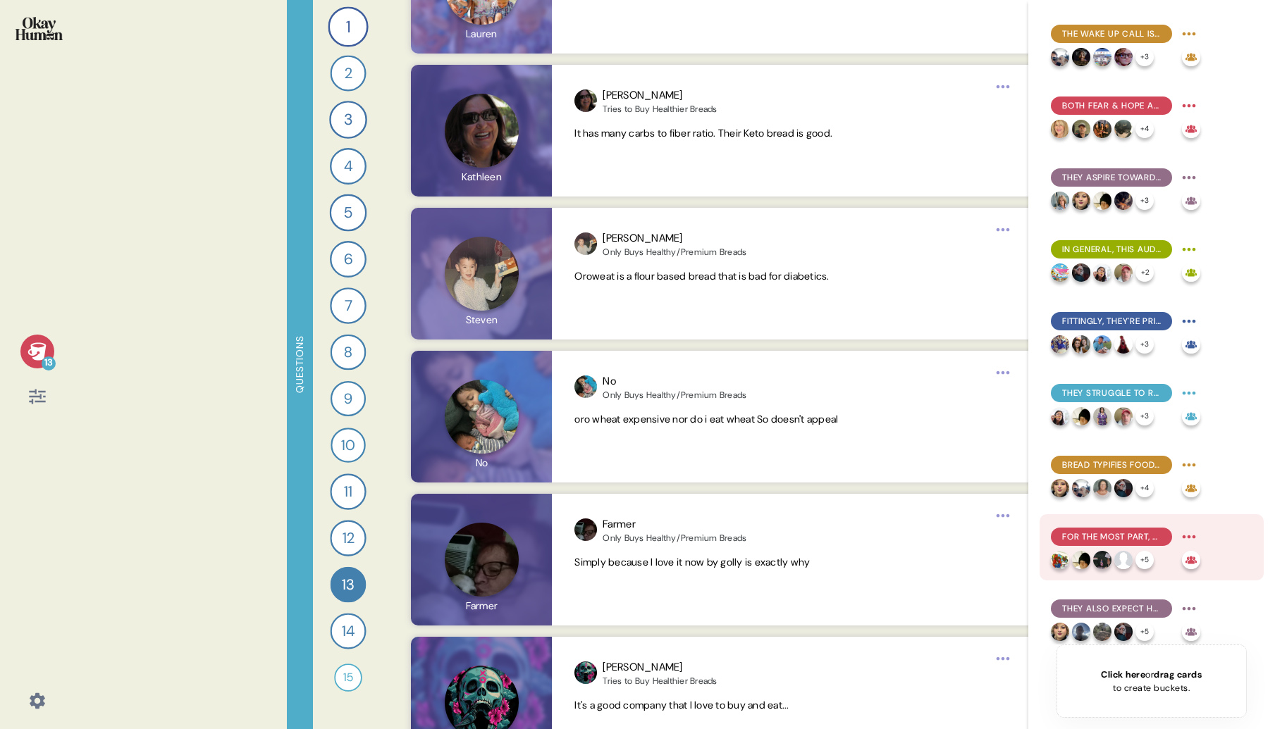
click at [1073, 531] on span "For the most part, healthy bread is a question of ingredients - and mostly what…" at bounding box center [1111, 537] width 99 height 13
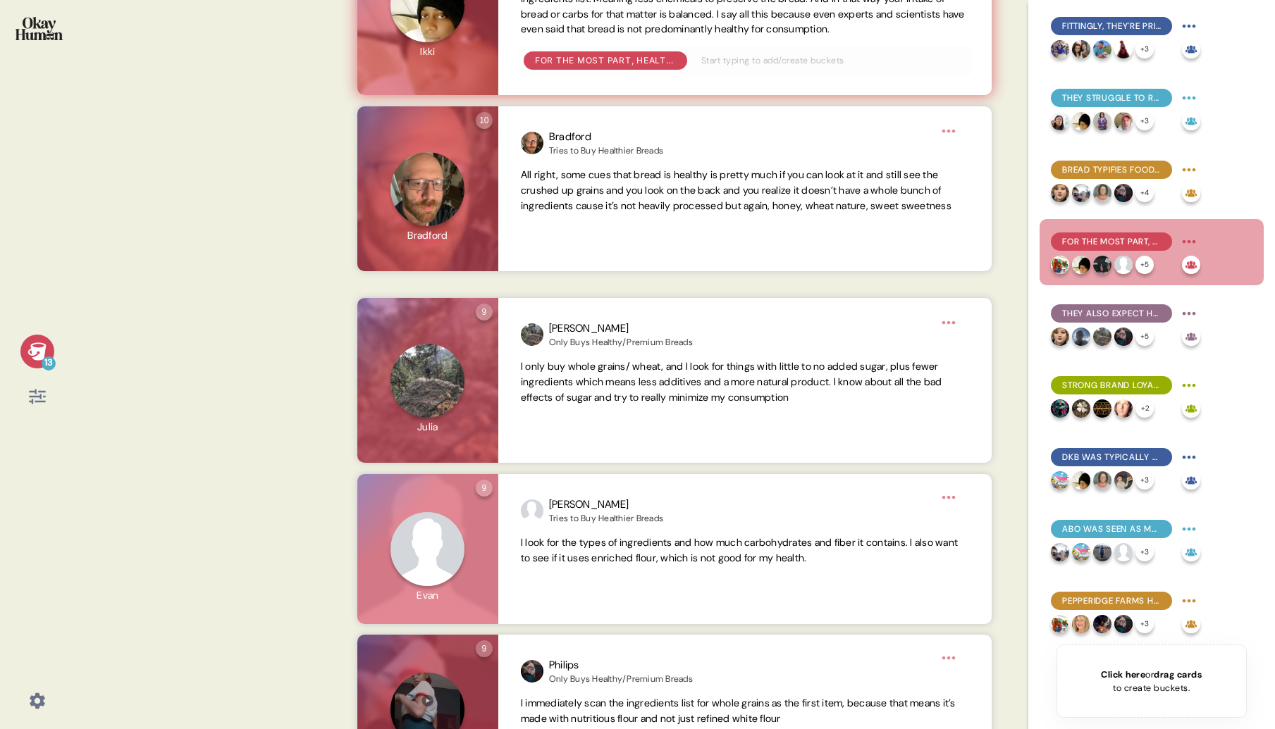
scroll to position [0, 0]
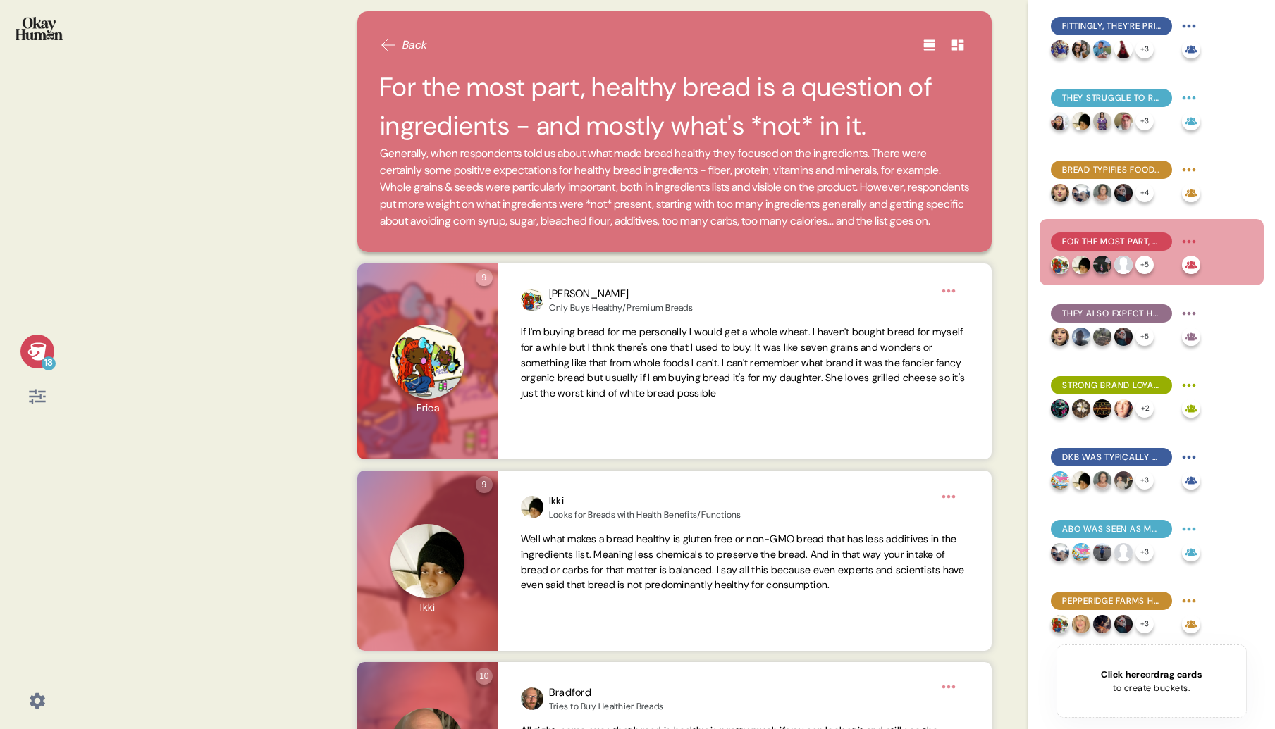
click at [393, 46] on icon at bounding box center [388, 45] width 17 height 17
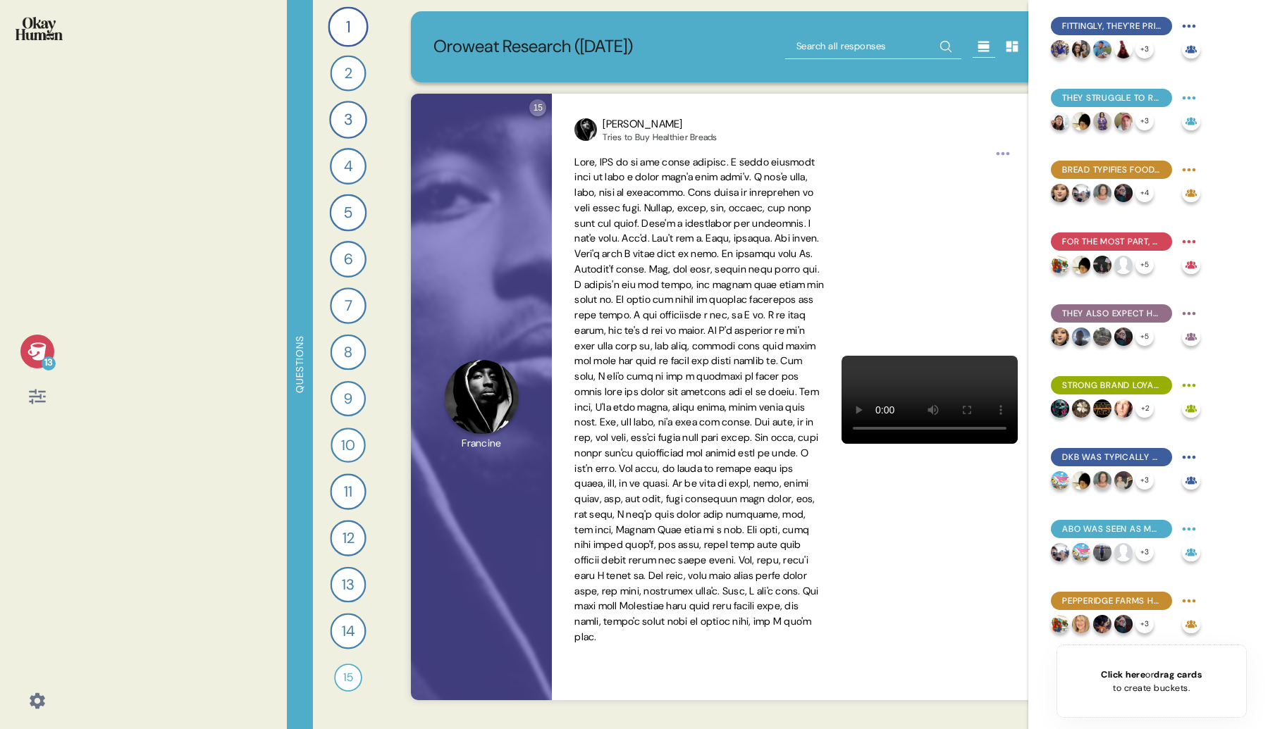
click at [840, 49] on input "text" at bounding box center [873, 46] width 176 height 25
type input "ezekiel"
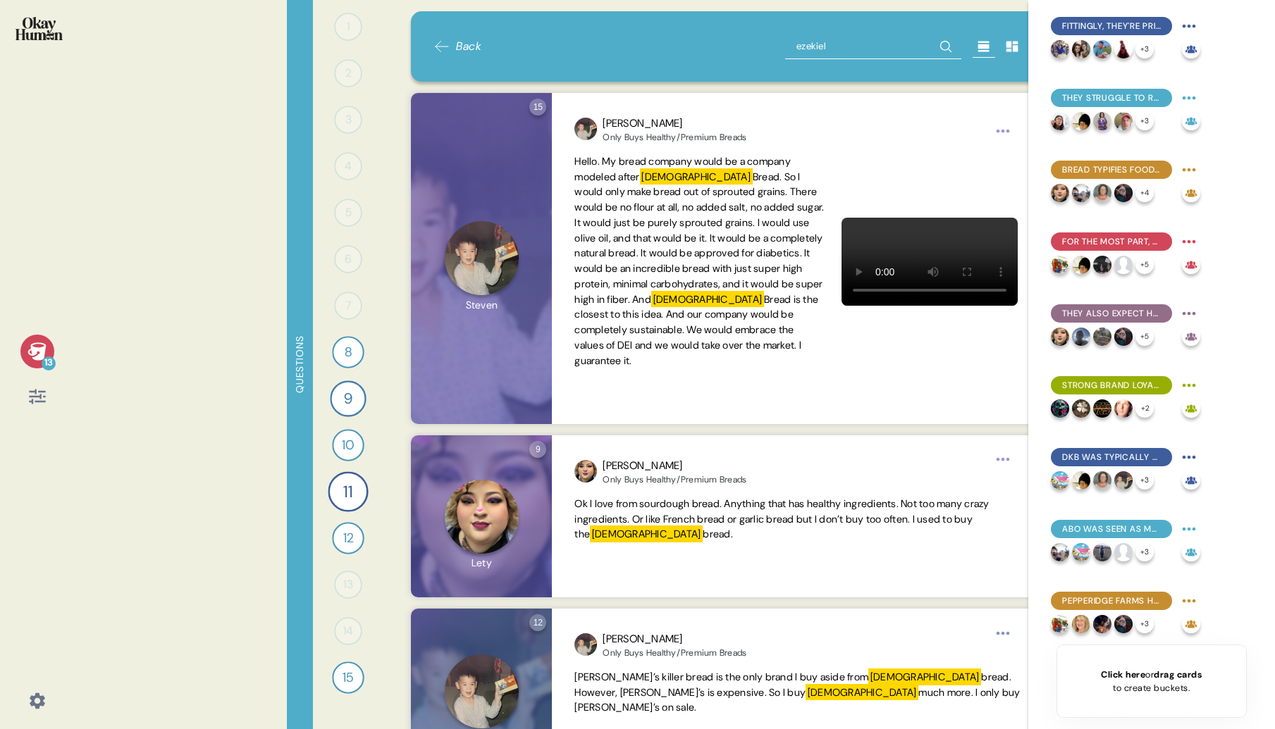
click at [838, 44] on input "ezekiel" at bounding box center [873, 46] width 176 height 25
drag, startPoint x: 838, startPoint y: 44, endPoint x: 755, endPoint y: 49, distance: 82.6
click at [755, 49] on div "Back ezekiel" at bounding box center [728, 46] width 590 height 25
type input "[PERSON_NAME]"
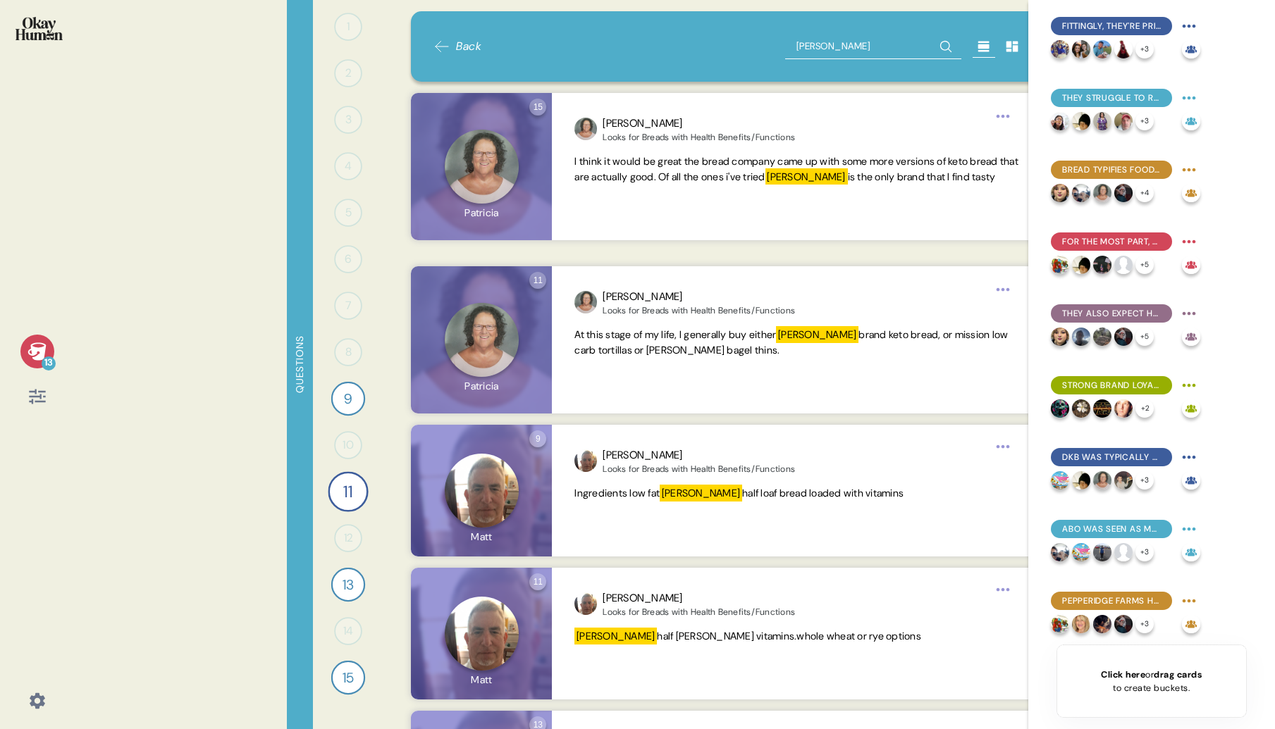
drag, startPoint x: 832, startPoint y: 49, endPoint x: 795, endPoint y: 43, distance: 37.9
click at [795, 43] on input "[PERSON_NAME]" at bounding box center [873, 46] width 176 height 25
type input "Nature's own"
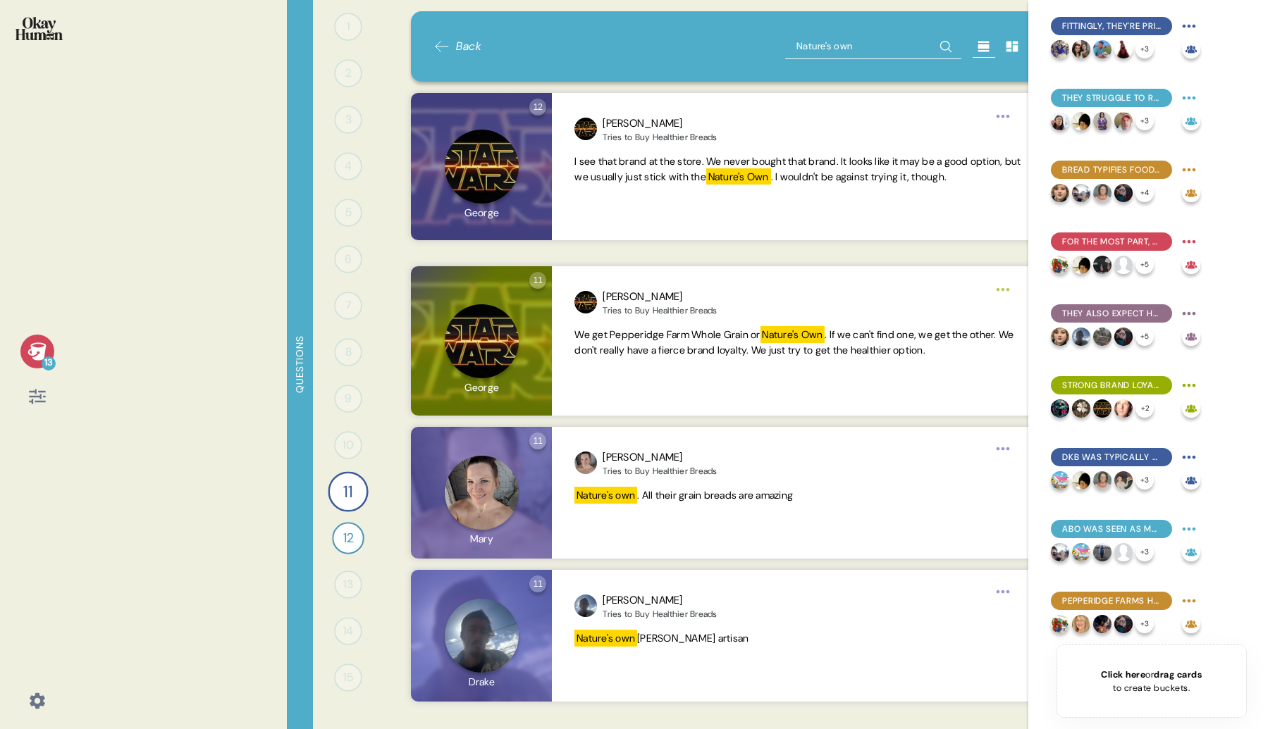
click at [474, 46] on span "Back" at bounding box center [468, 46] width 25 height 17
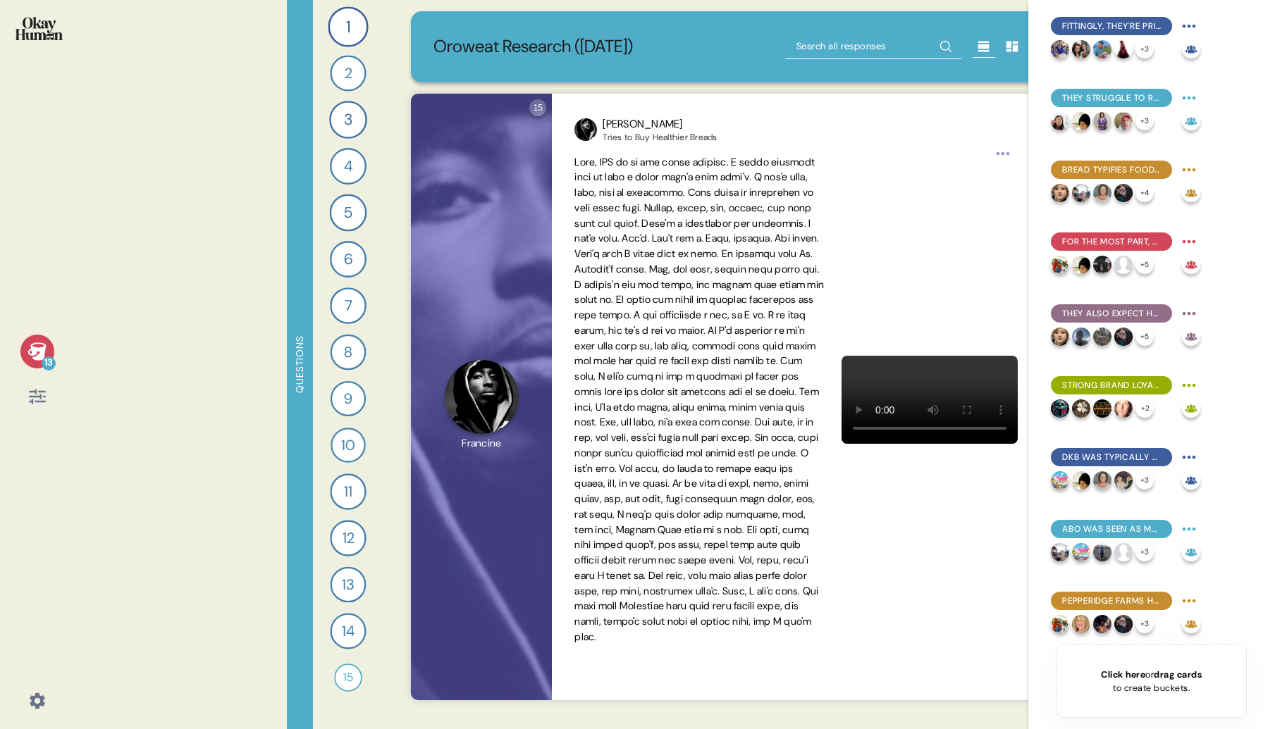
click at [870, 49] on input "text" at bounding box center [873, 46] width 176 height 25
type input "[PERSON_NAME]"
